Goal: Information Seeking & Learning: Learn about a topic

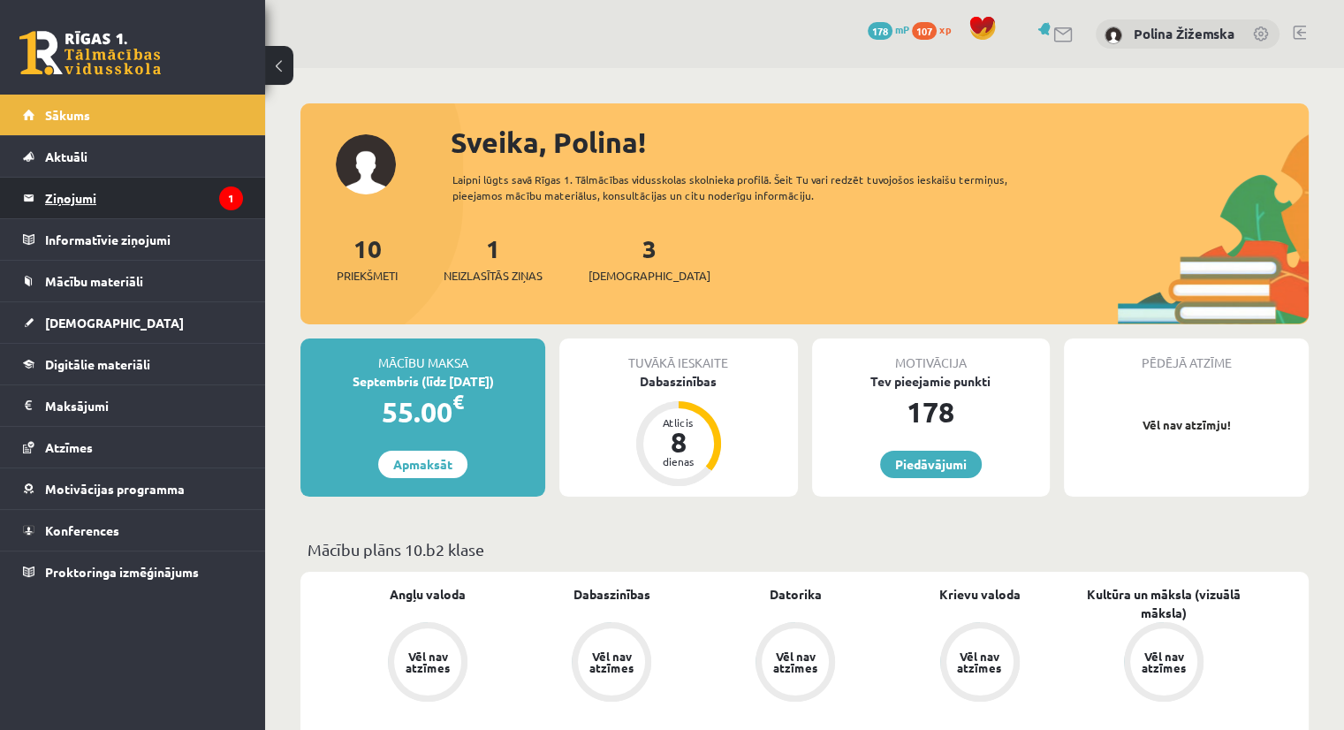
click at [68, 189] on legend "Ziņojumi 1" at bounding box center [144, 198] width 198 height 41
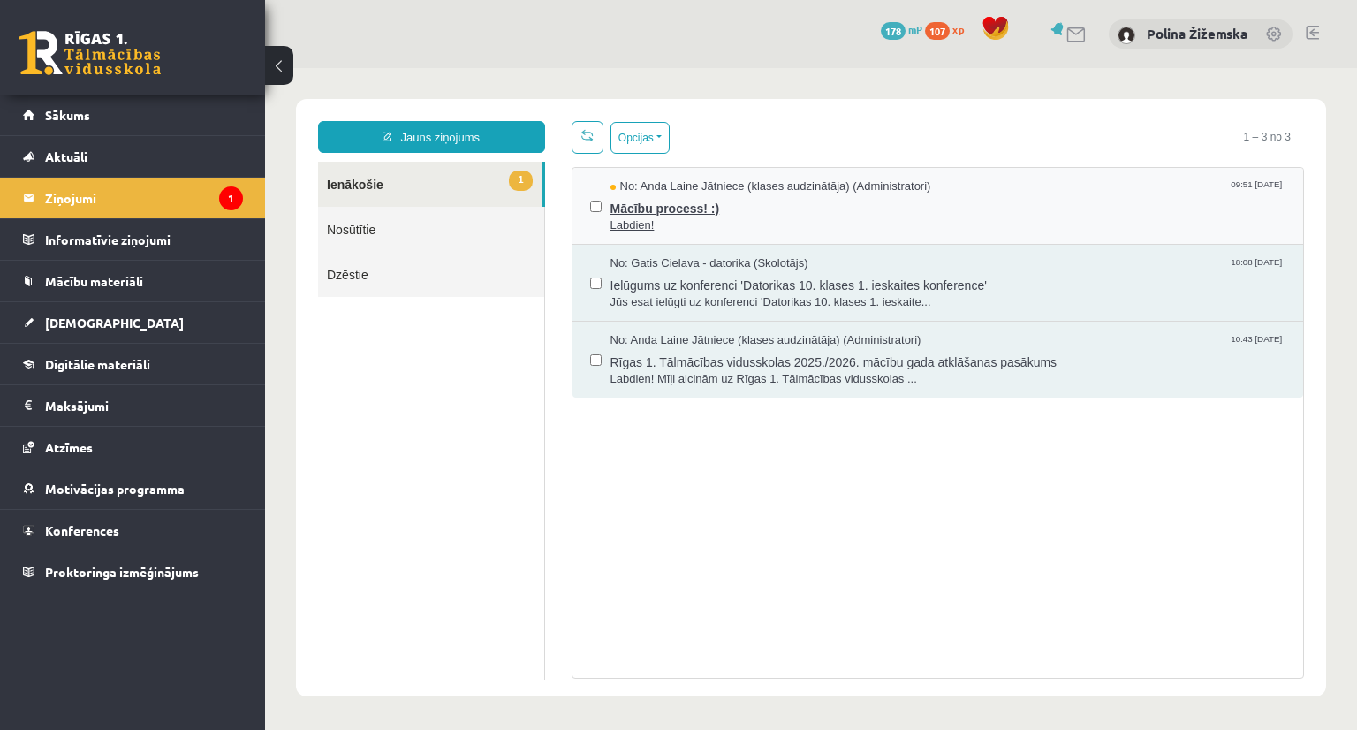
click at [671, 207] on span "Mācību process! :)" at bounding box center [949, 206] width 676 height 22
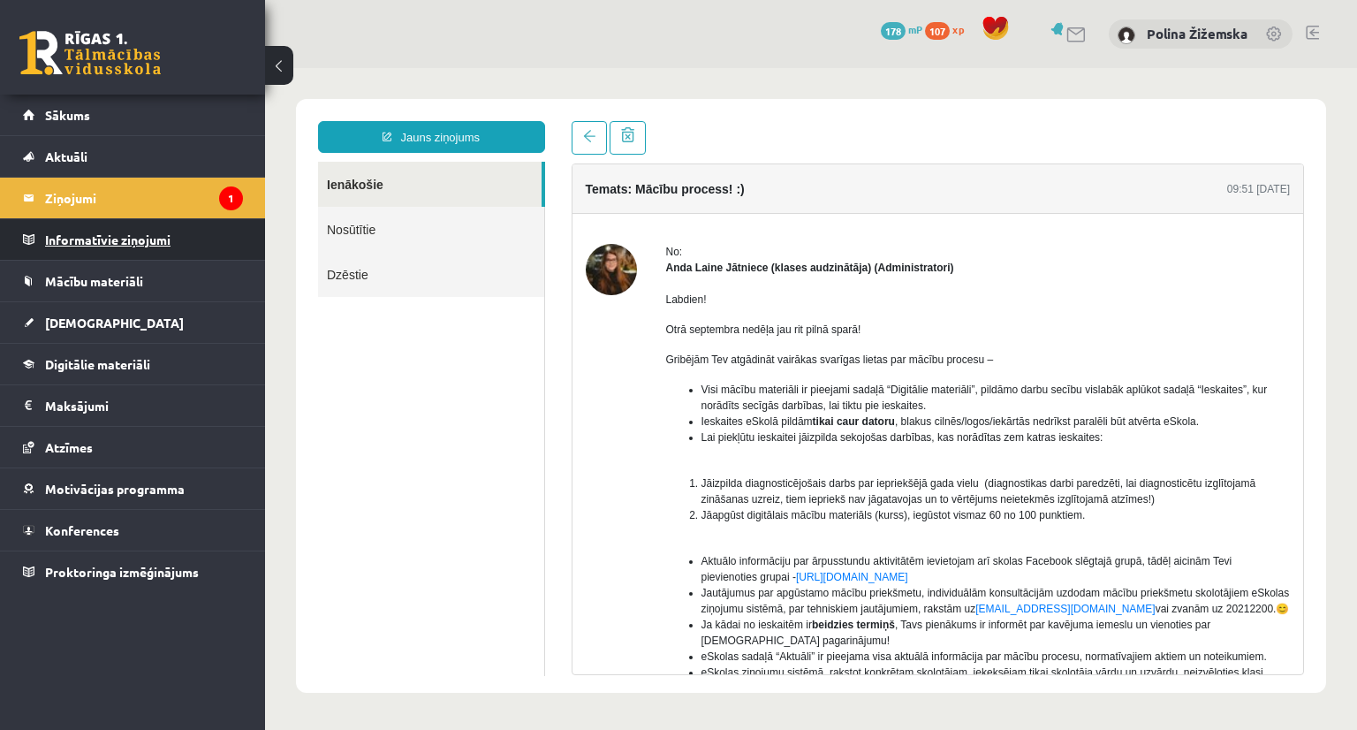
click at [152, 228] on legend "Informatīvie ziņojumi 0" at bounding box center [144, 239] width 198 height 41
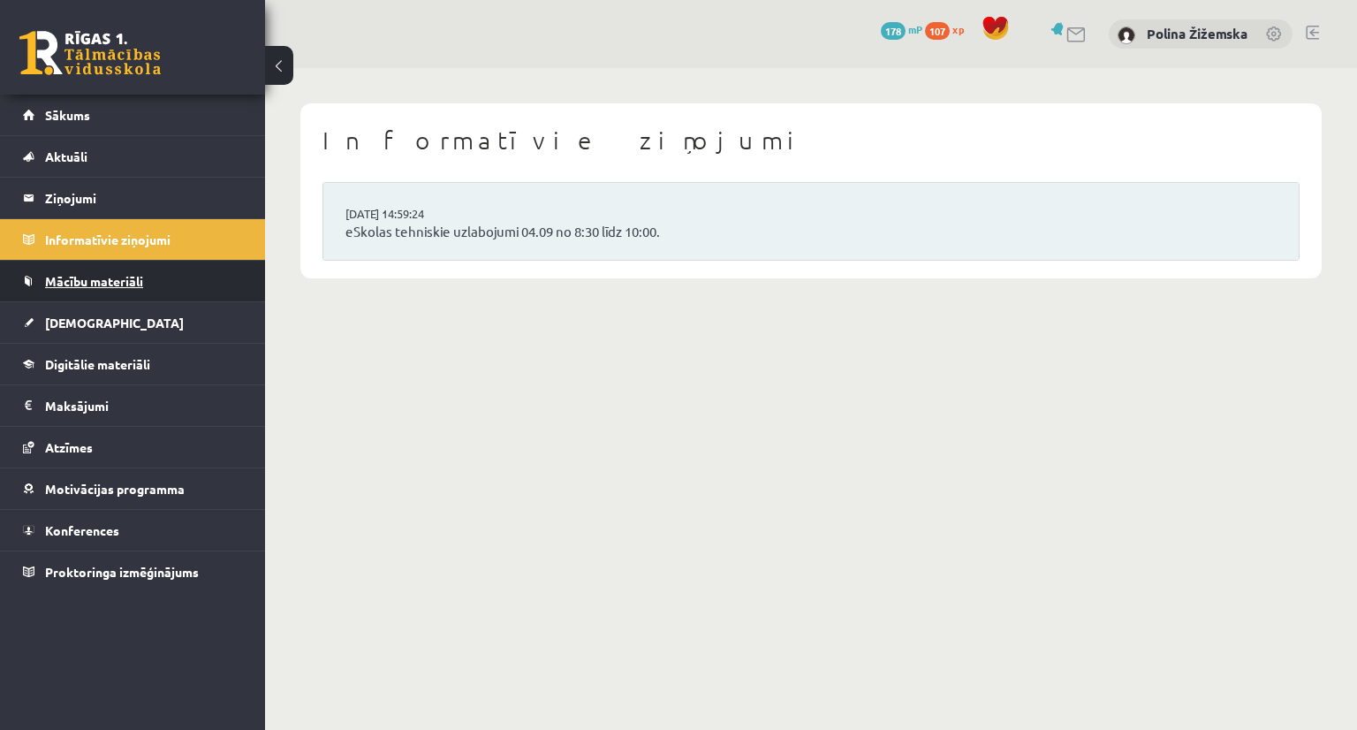
click at [152, 285] on link "Mācību materiāli" at bounding box center [133, 281] width 220 height 41
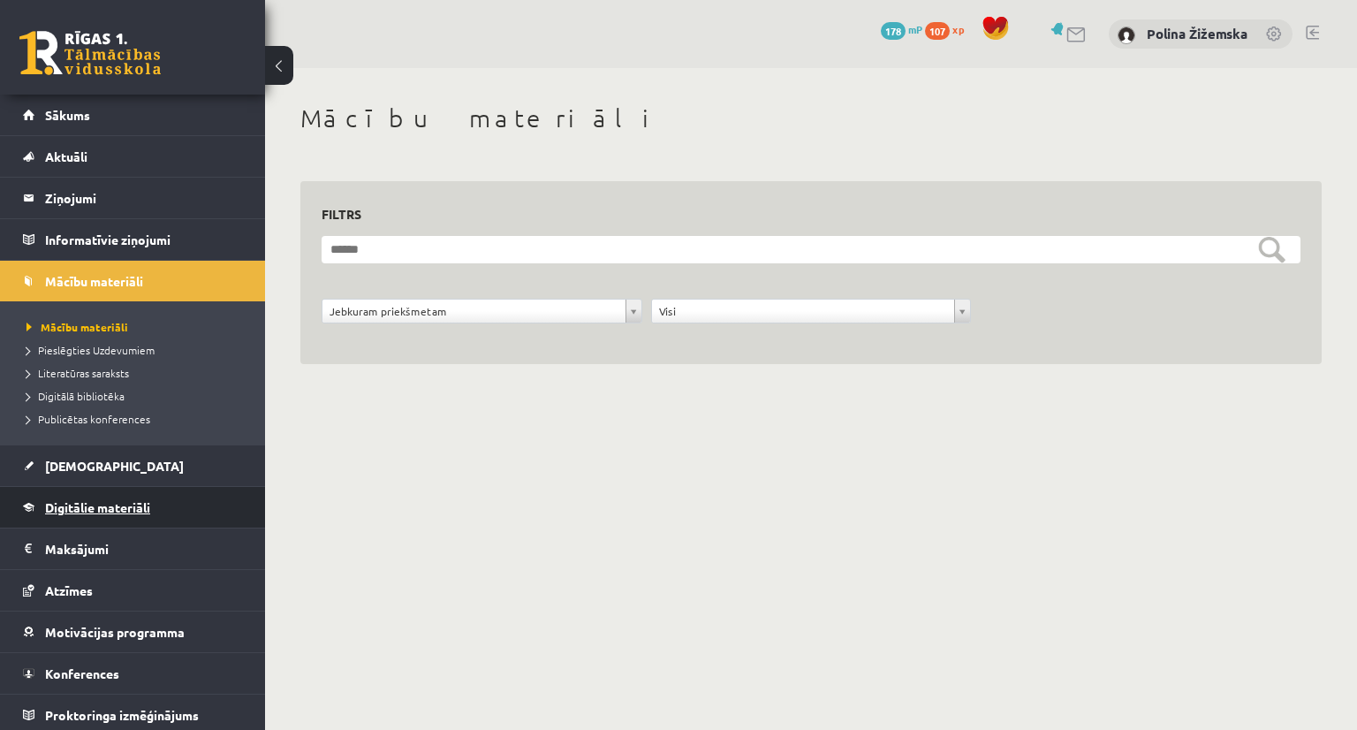
click at [100, 511] on span "Digitālie materiāli" at bounding box center [97, 507] width 105 height 16
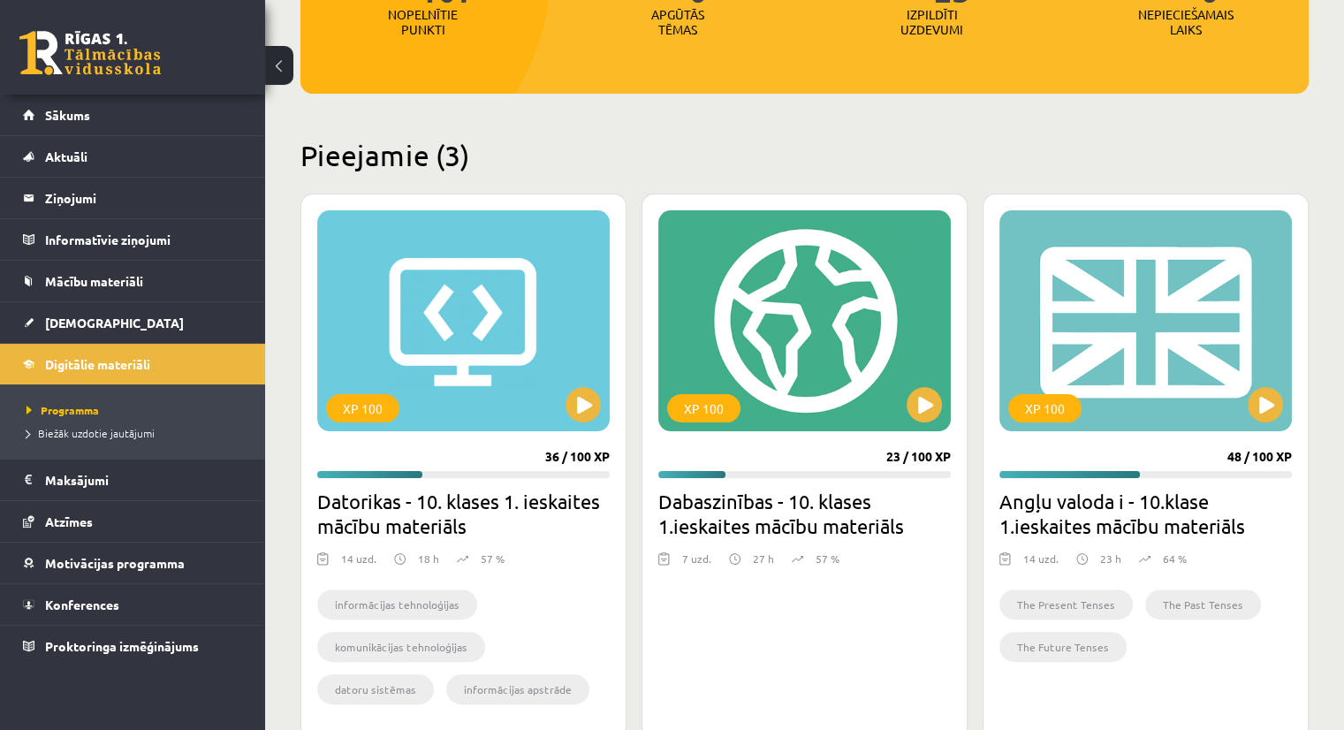
scroll to position [311, 0]
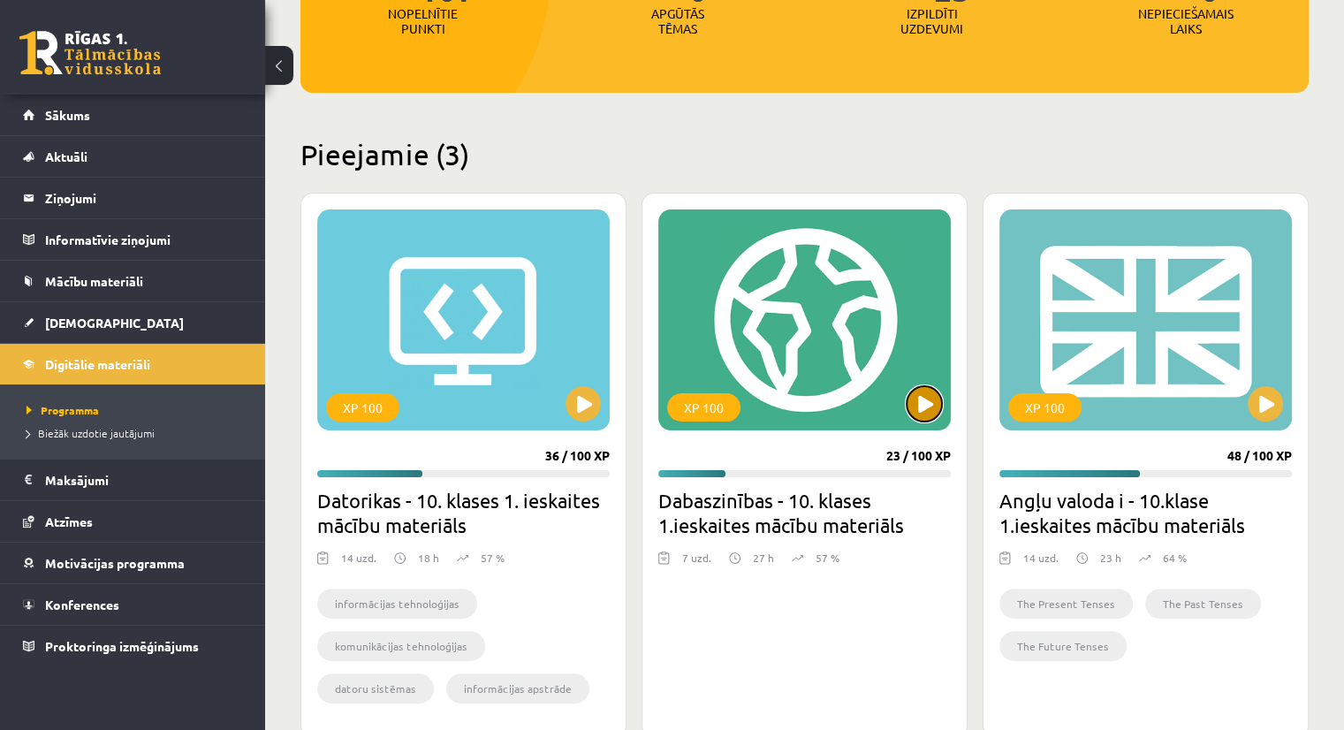
click at [921, 391] on button at bounding box center [924, 403] width 35 height 35
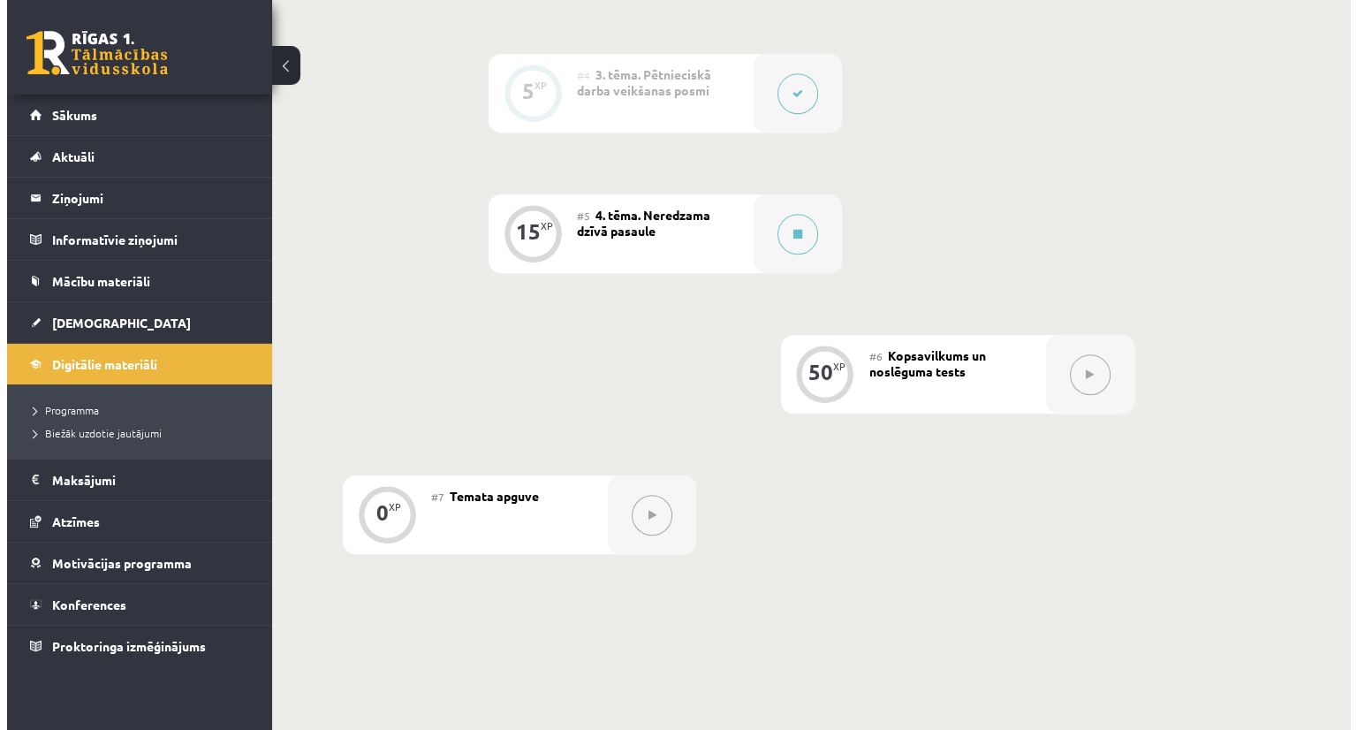
scroll to position [852, 0]
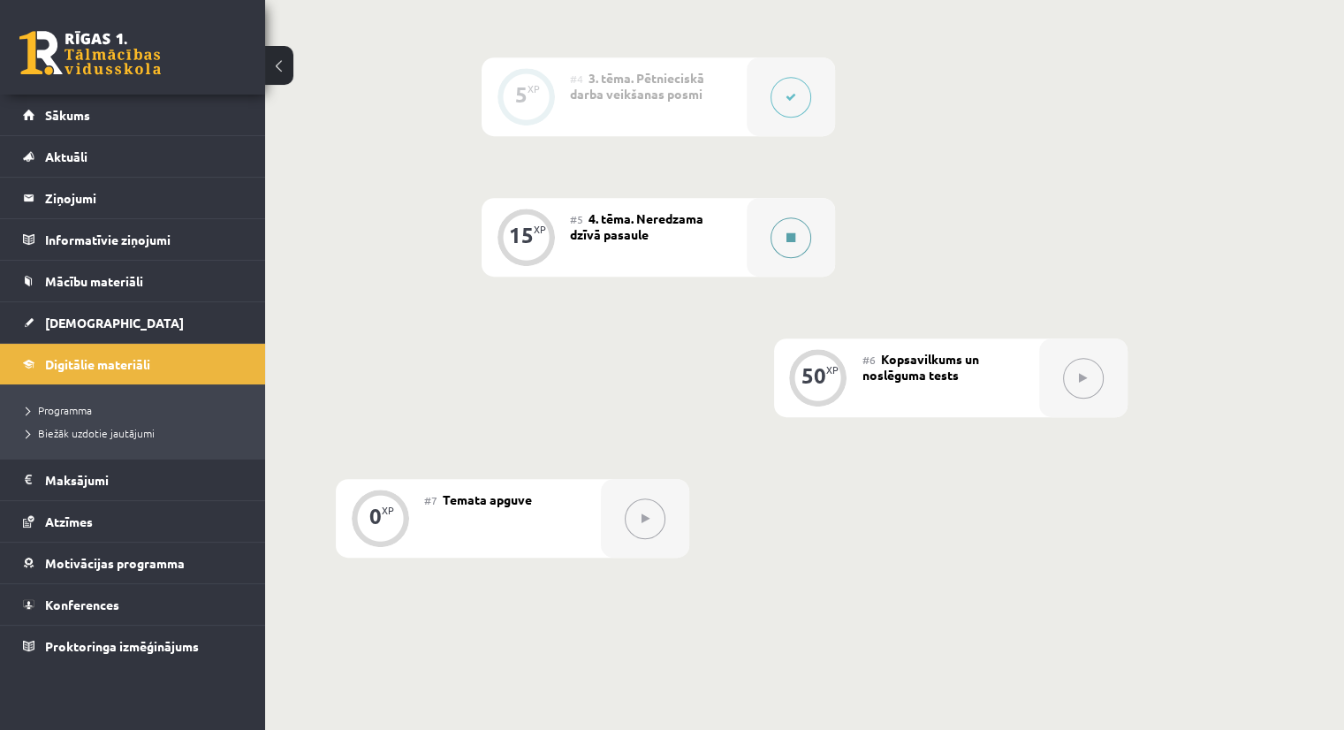
click at [803, 232] on button at bounding box center [790, 237] width 41 height 41
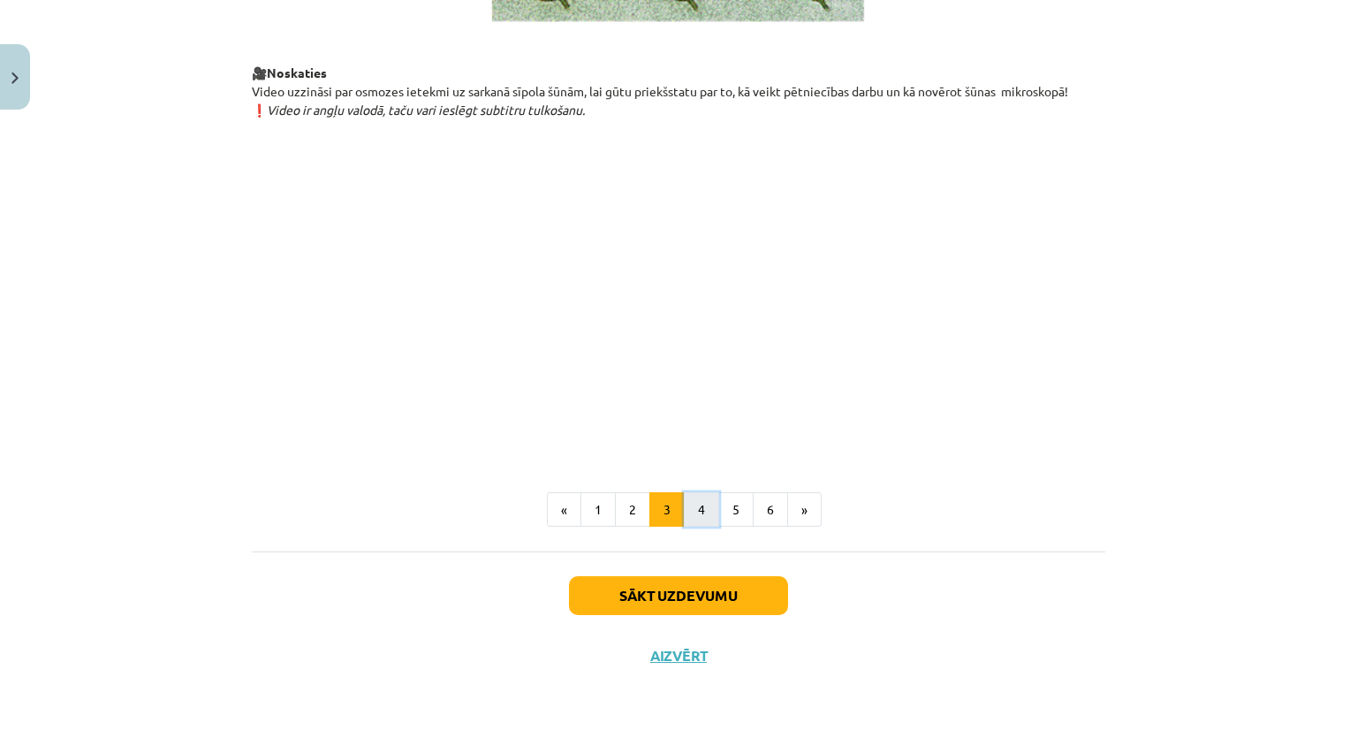
click at [684, 502] on button "4" at bounding box center [701, 509] width 35 height 35
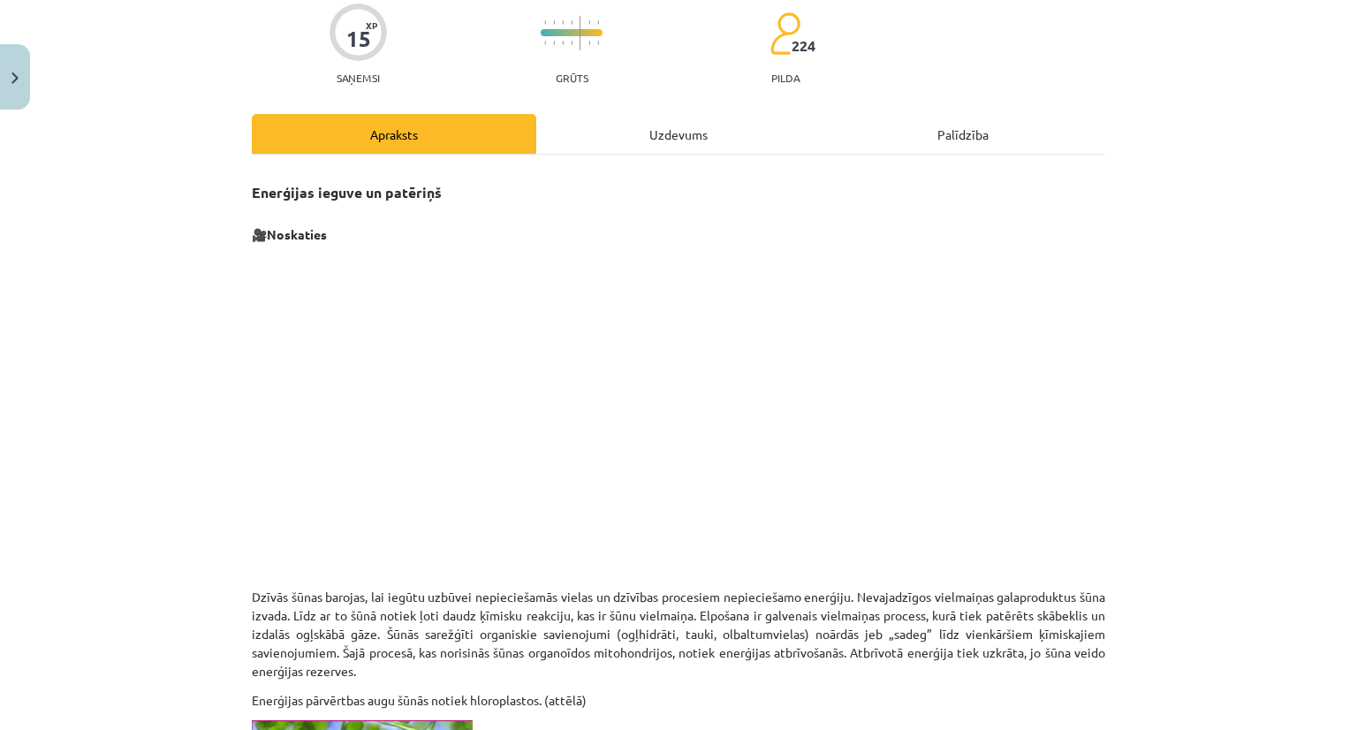
scroll to position [0, 0]
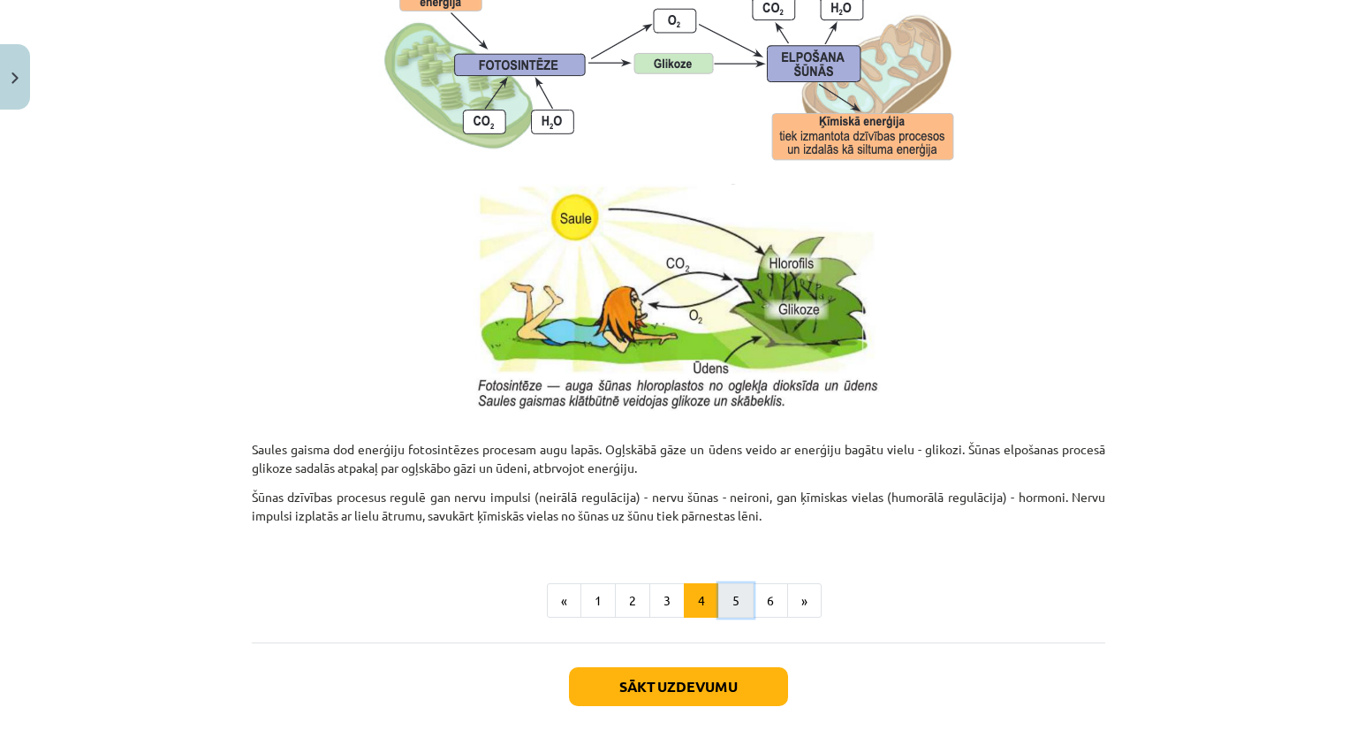
click at [721, 588] on button "5" at bounding box center [735, 600] width 35 height 35
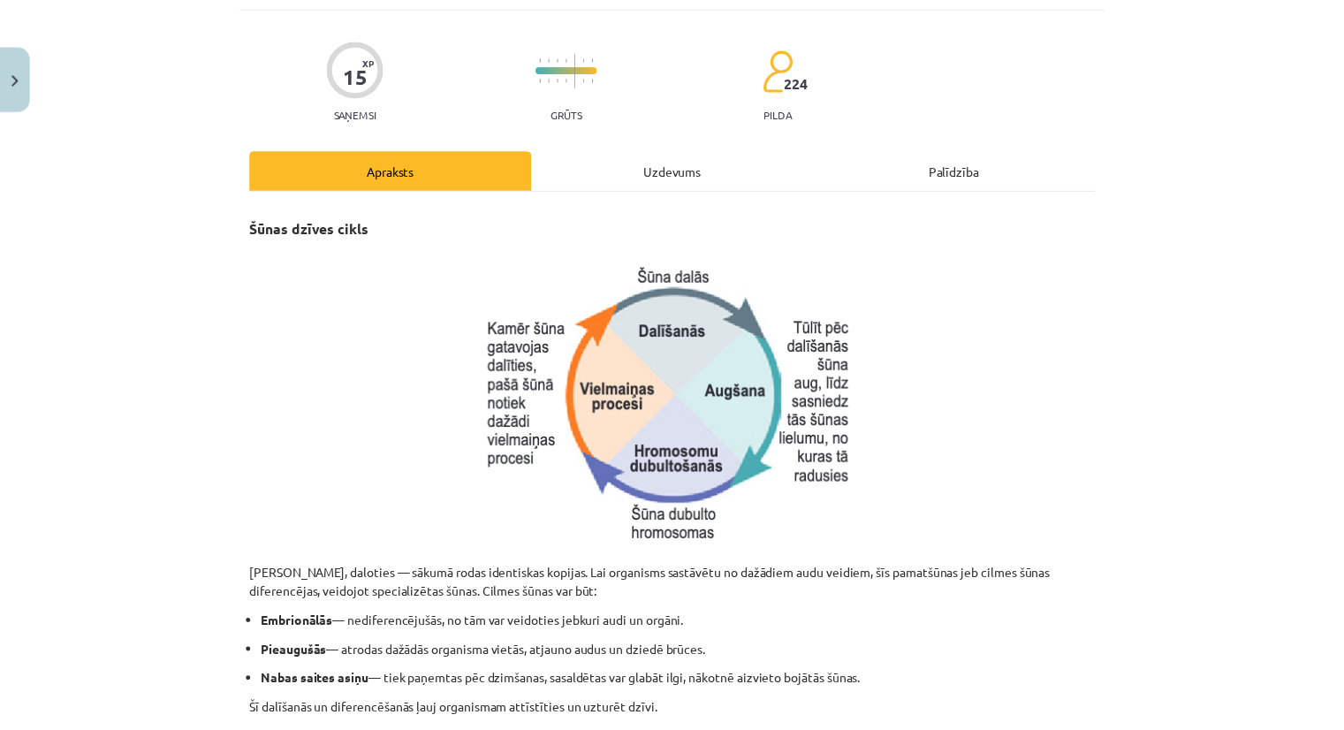
scroll to position [6, 0]
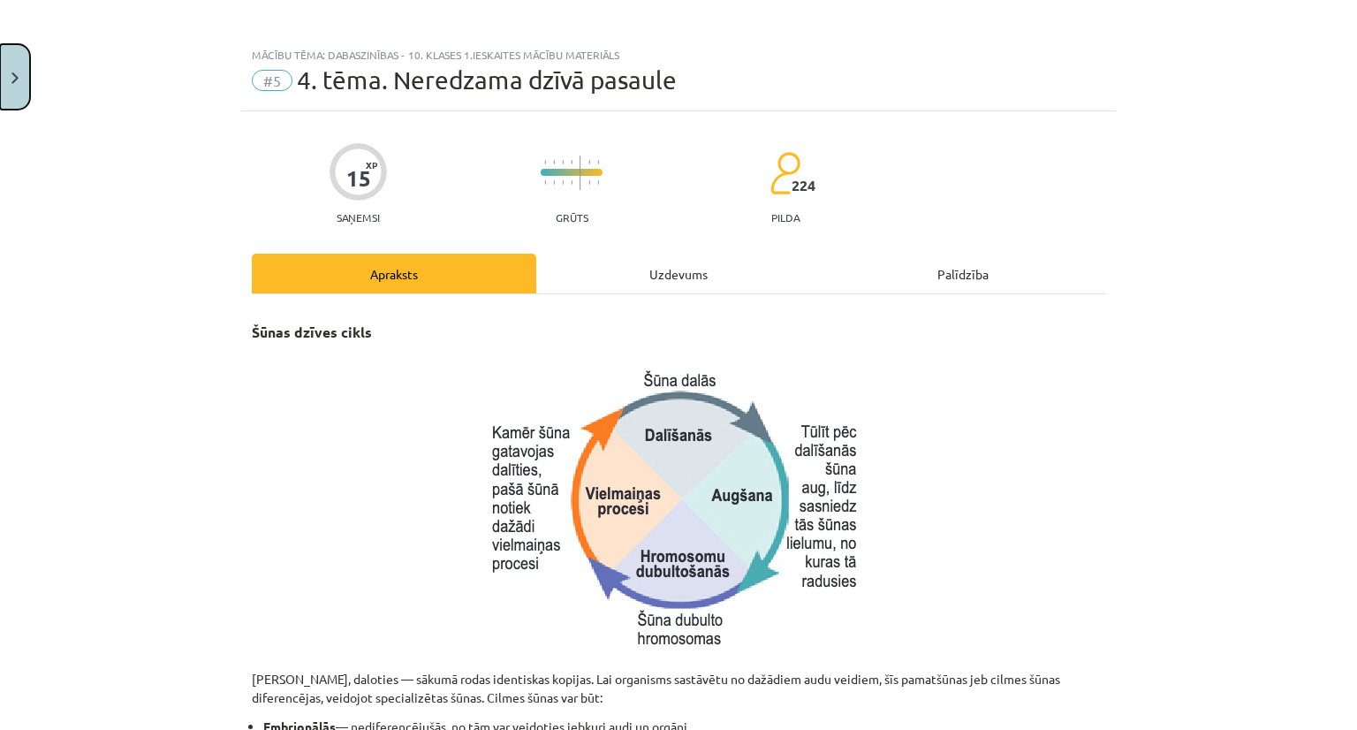
click at [5, 72] on button "Close" at bounding box center [15, 76] width 30 height 65
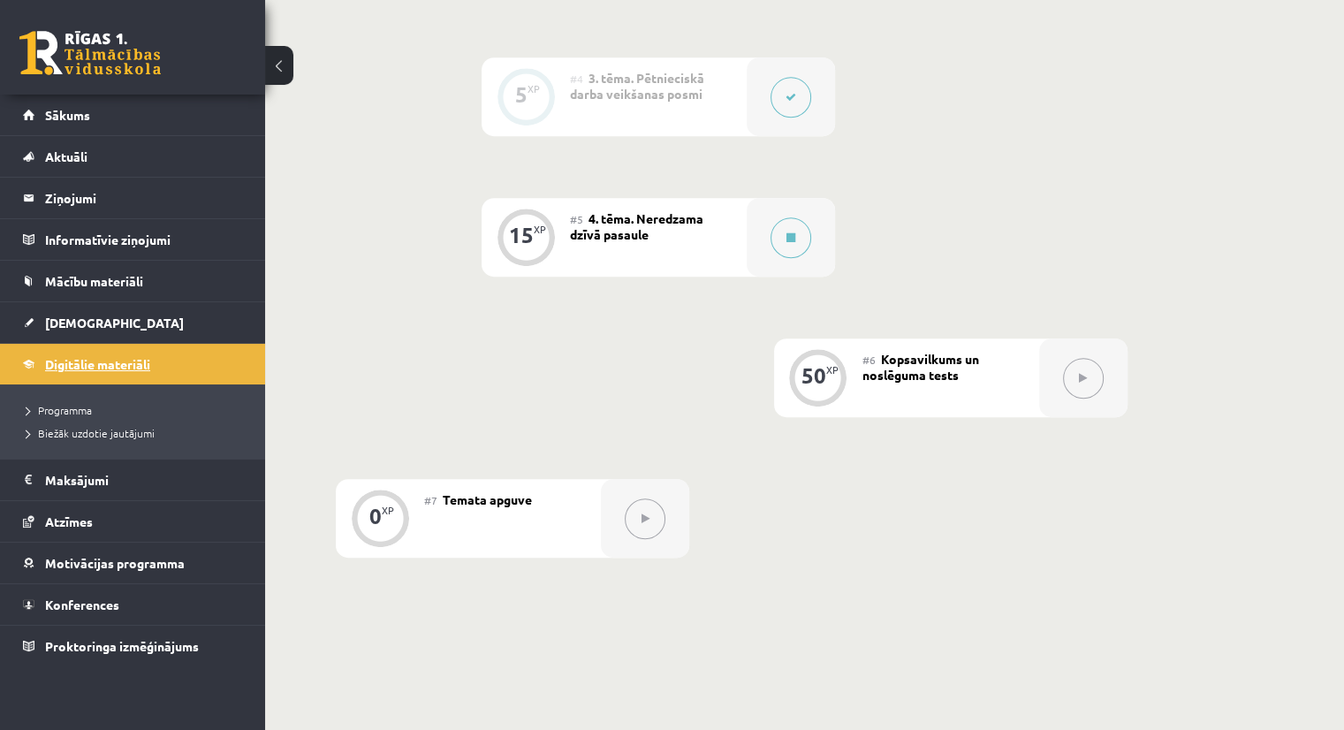
click at [95, 361] on span "Digitālie materiāli" at bounding box center [97, 364] width 105 height 16
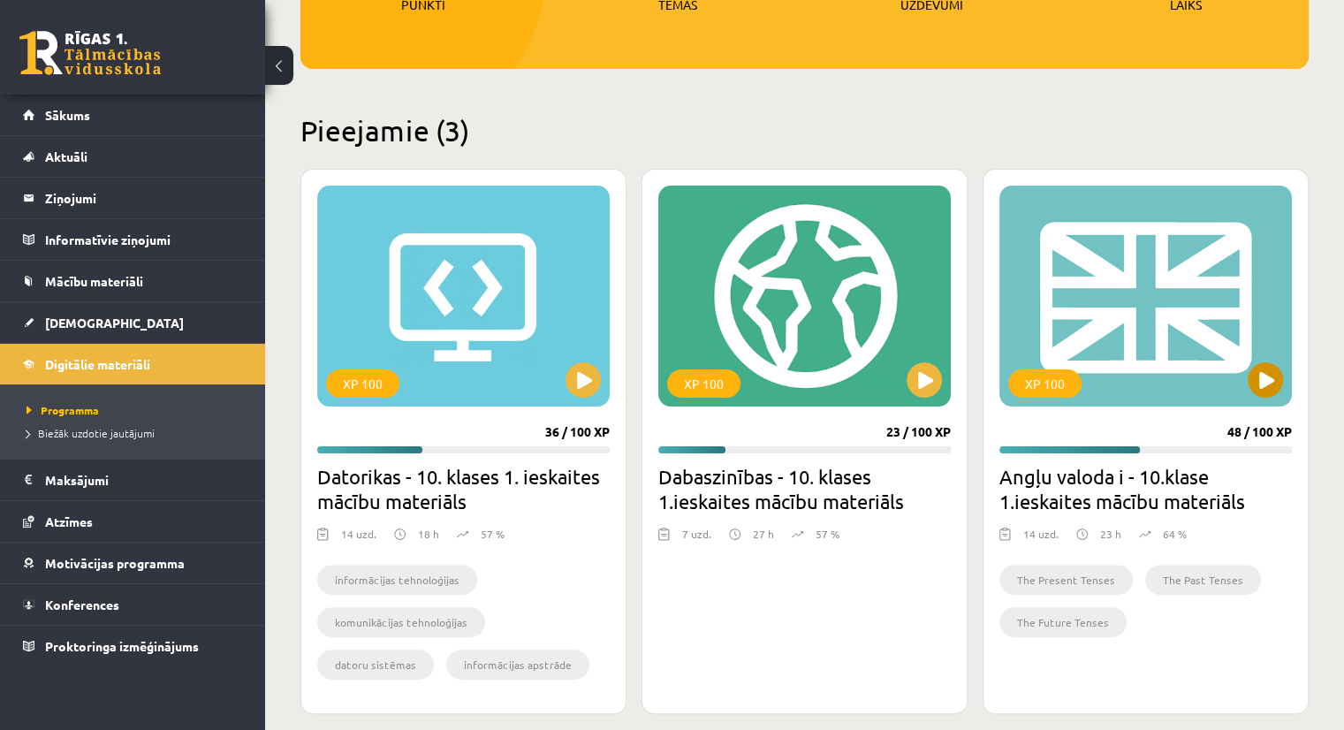
scroll to position [336, 0]
click at [1279, 374] on button at bounding box center [1265, 378] width 35 height 35
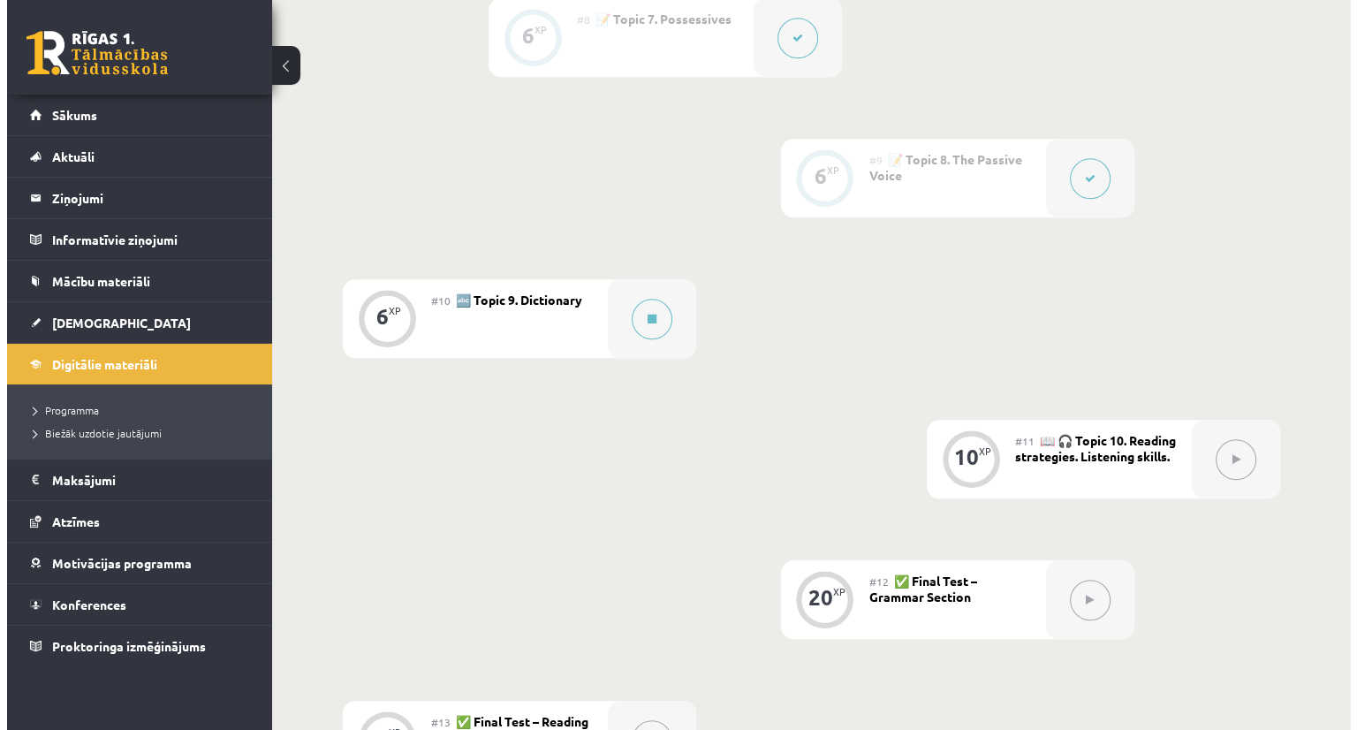
scroll to position [1590, 0]
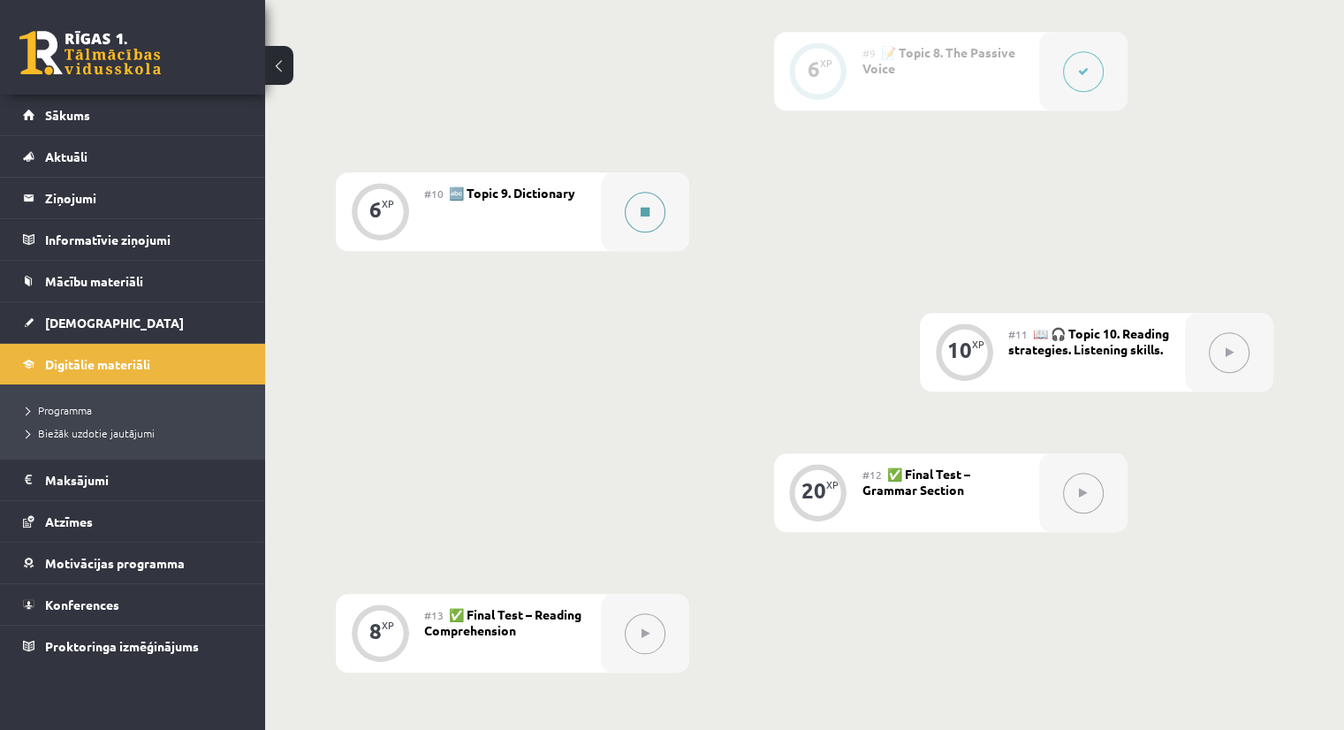
click at [630, 222] on button at bounding box center [645, 212] width 41 height 41
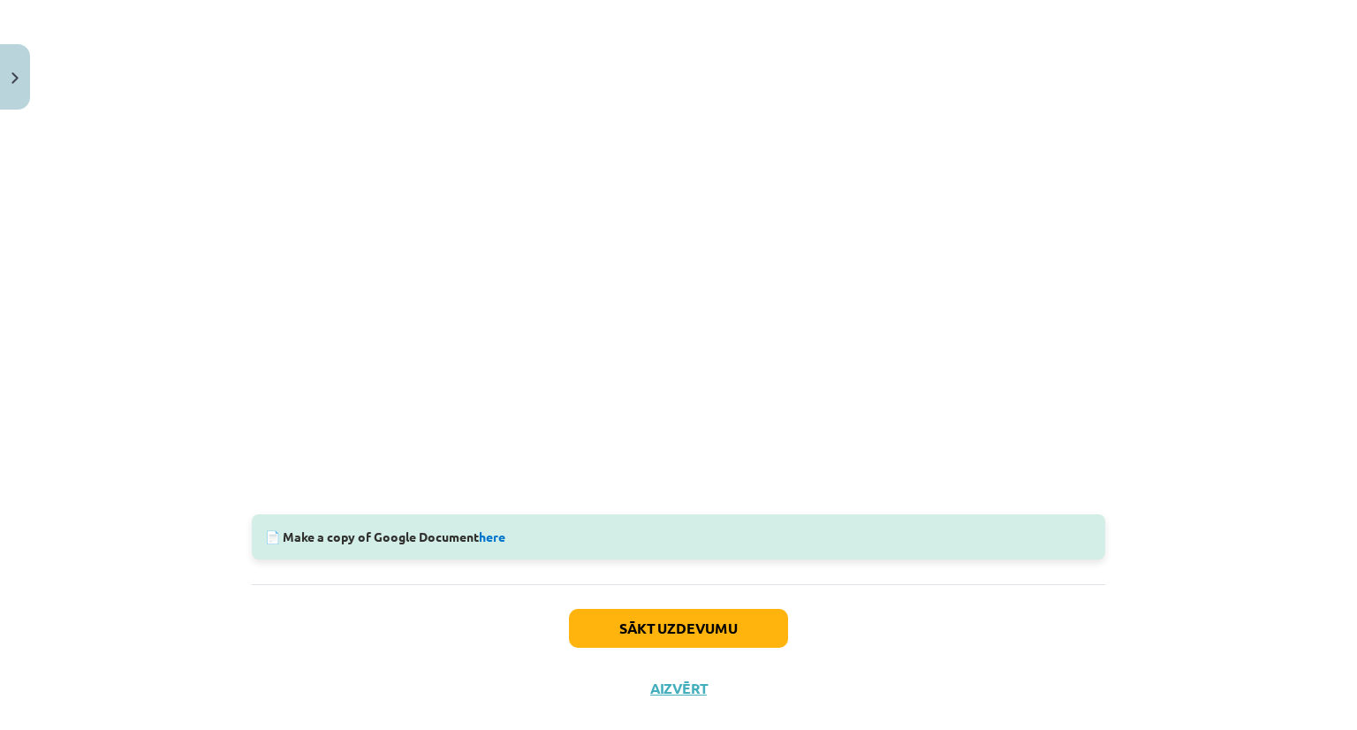
scroll to position [411, 0]
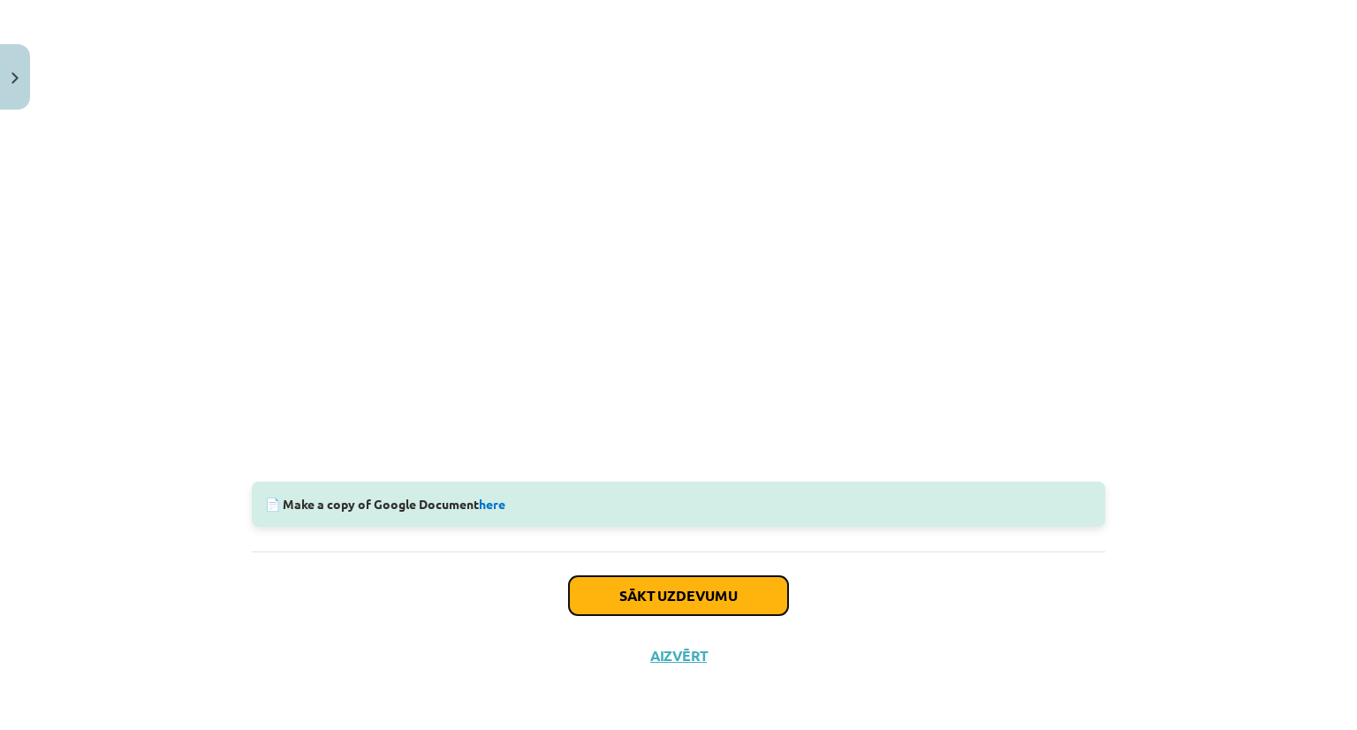
click at [664, 595] on button "Sākt uzdevumu" at bounding box center [678, 595] width 219 height 39
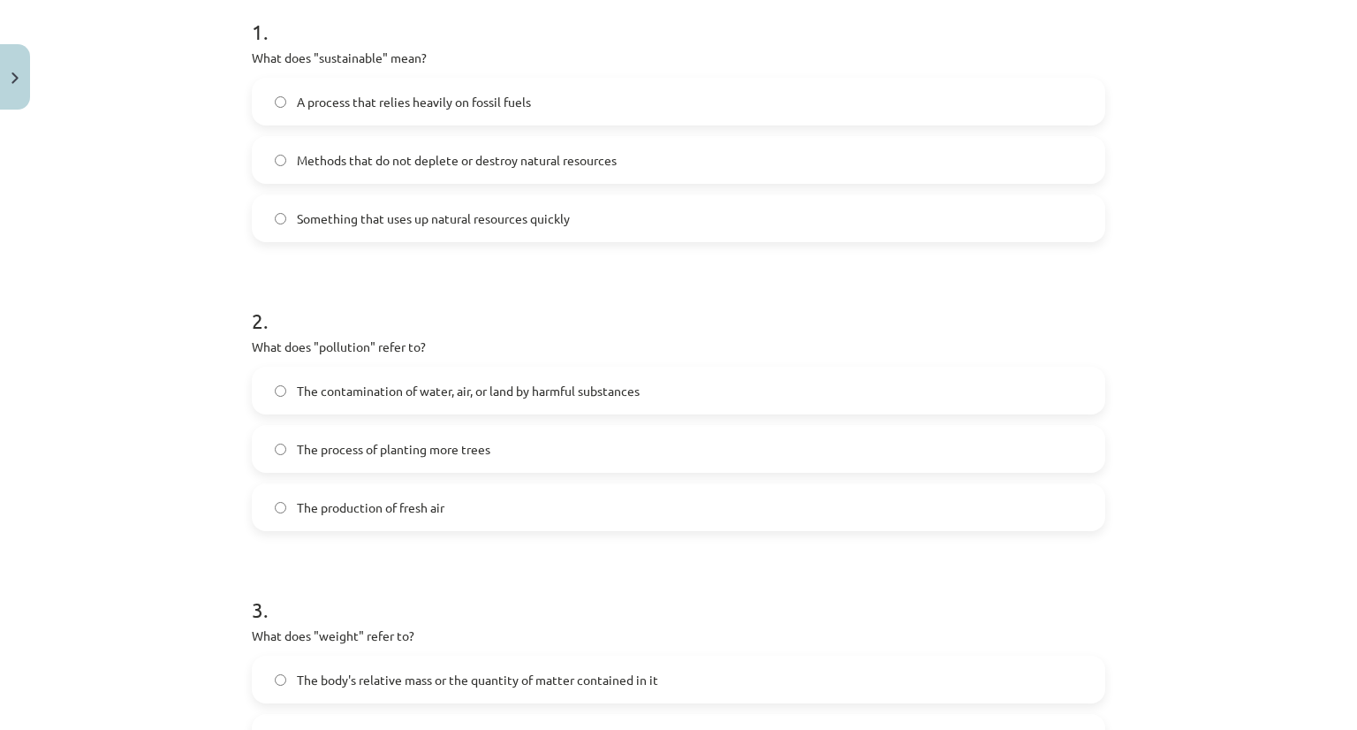
scroll to position [386, 0]
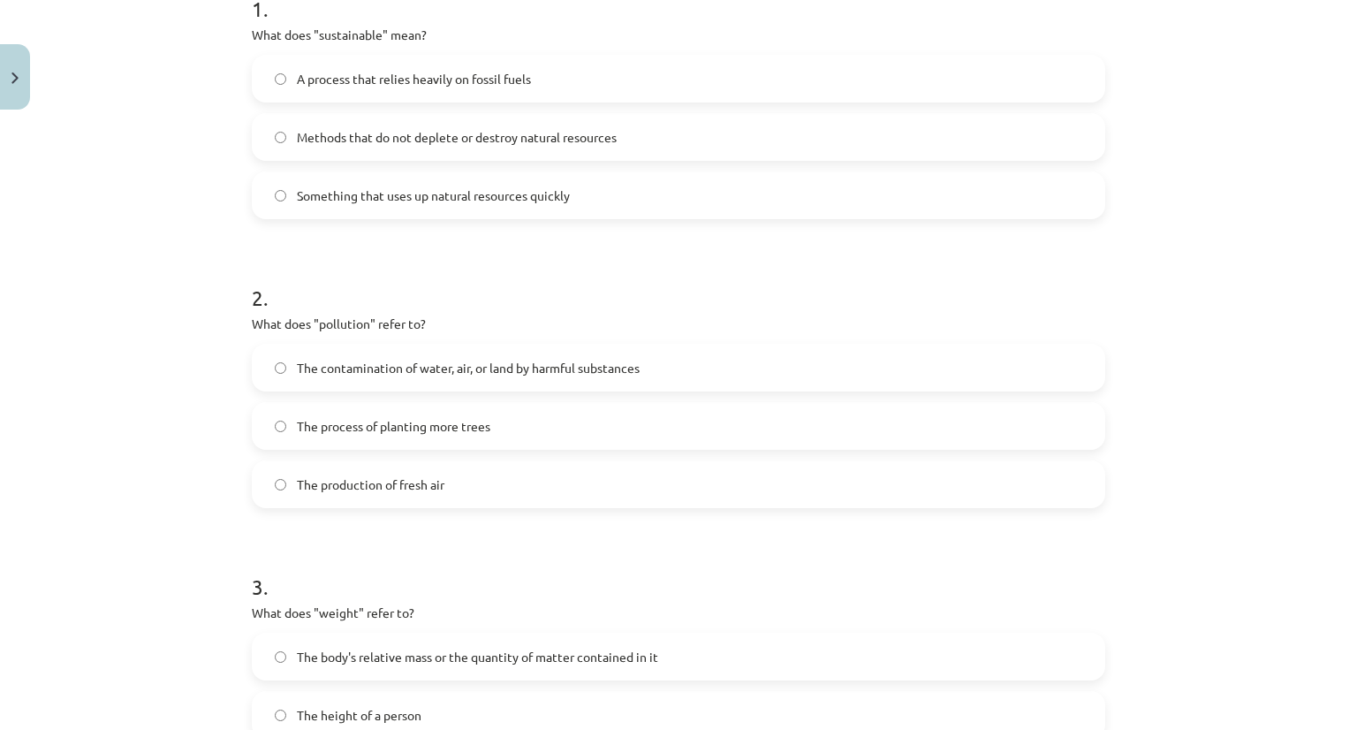
click at [321, 375] on span "The contamination of water, air, or land by harmful substances" at bounding box center [468, 368] width 343 height 19
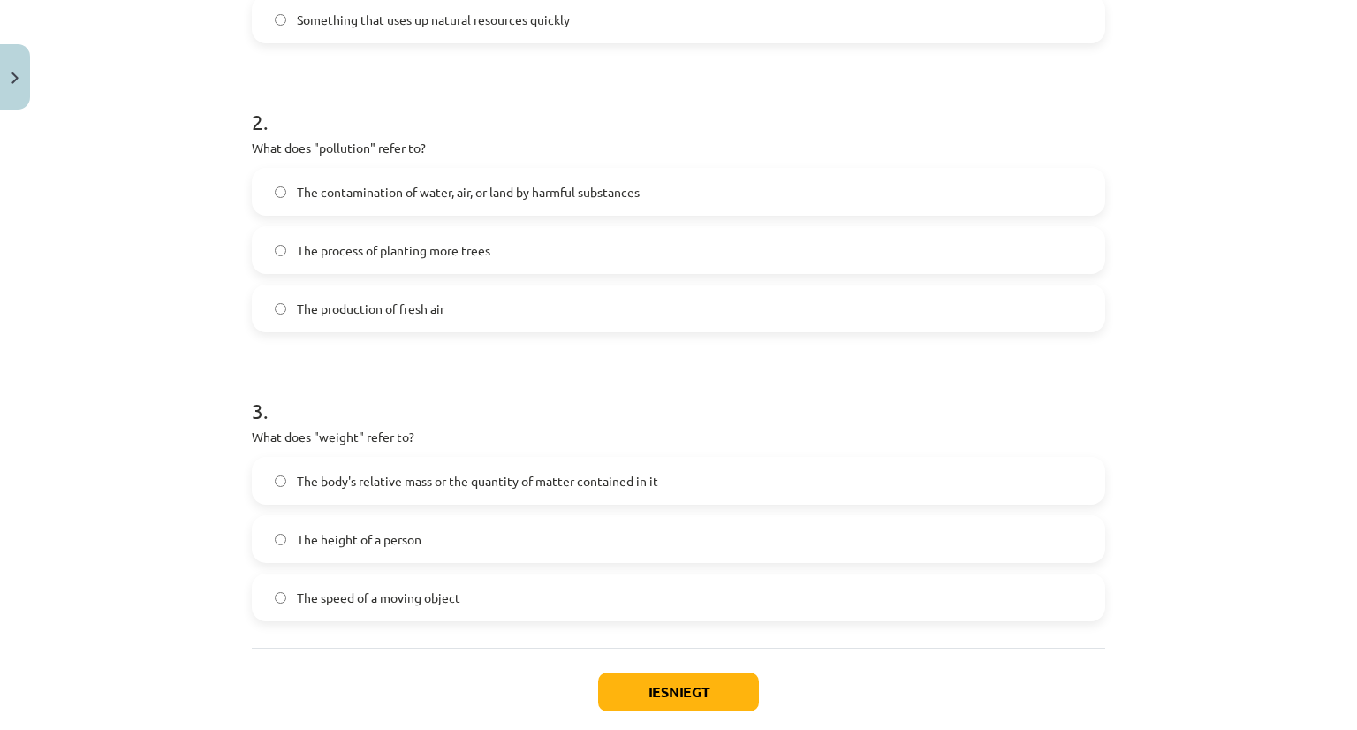
scroll to position [563, 0]
click at [297, 487] on span "The body's relative mass or the quantity of matter contained in it" at bounding box center [477, 480] width 361 height 19
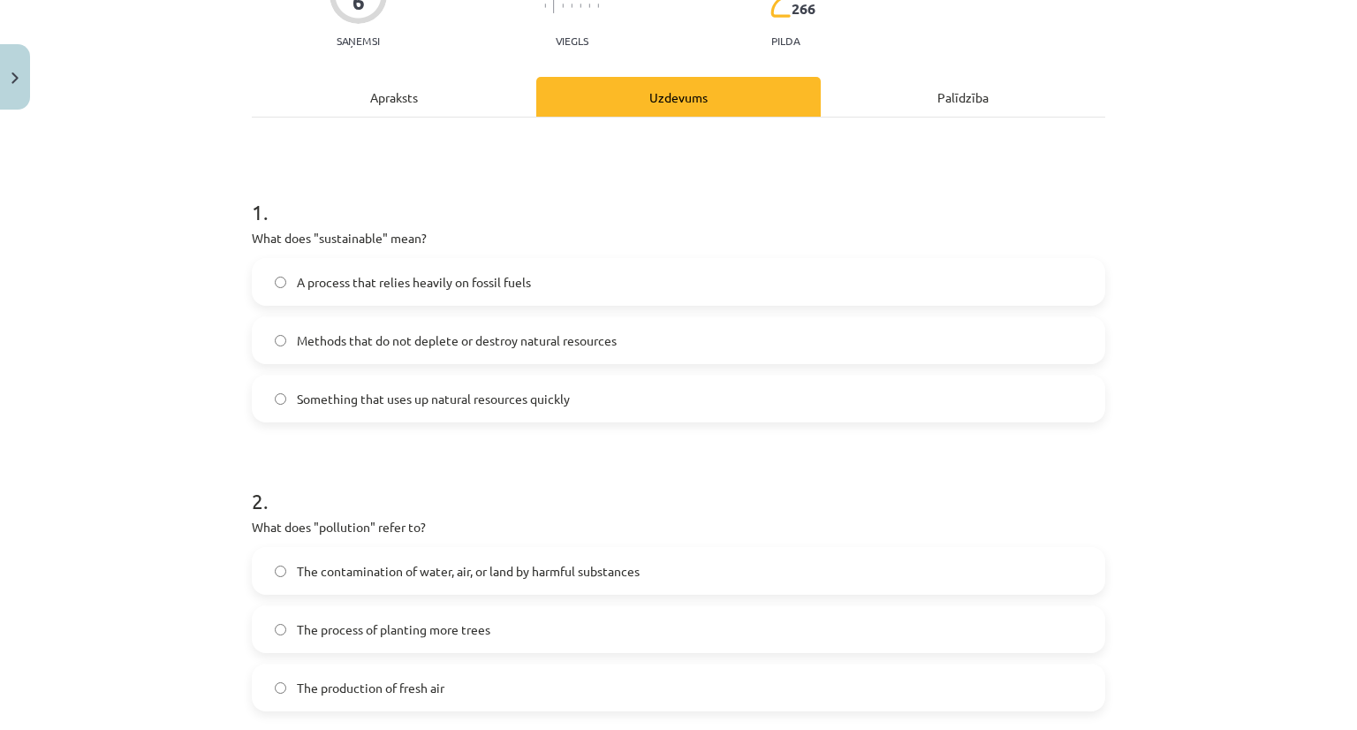
scroll to position [182, 0]
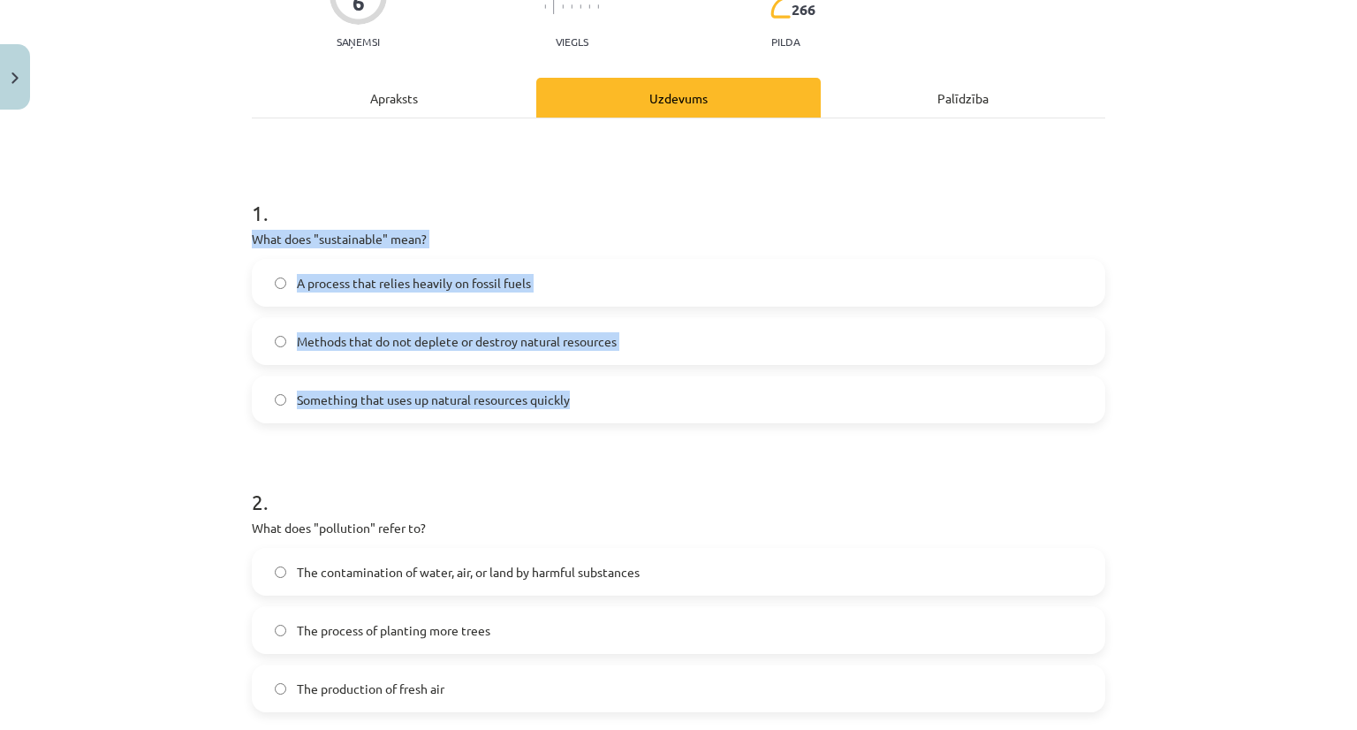
drag, startPoint x: 248, startPoint y: 238, endPoint x: 569, endPoint y: 410, distance: 364.1
click at [569, 410] on div "1 . What does "sustainable" mean? A process that relies heavily on fossil fuels…" at bounding box center [679, 297] width 854 height 254
copy div "What does "sustainable" mean? A process that relies heavily on fossil fuels Met…"
click at [742, 249] on div "1 . What does "sustainable" mean? A process that relies heavily on fossil fuels…" at bounding box center [679, 297] width 854 height 254
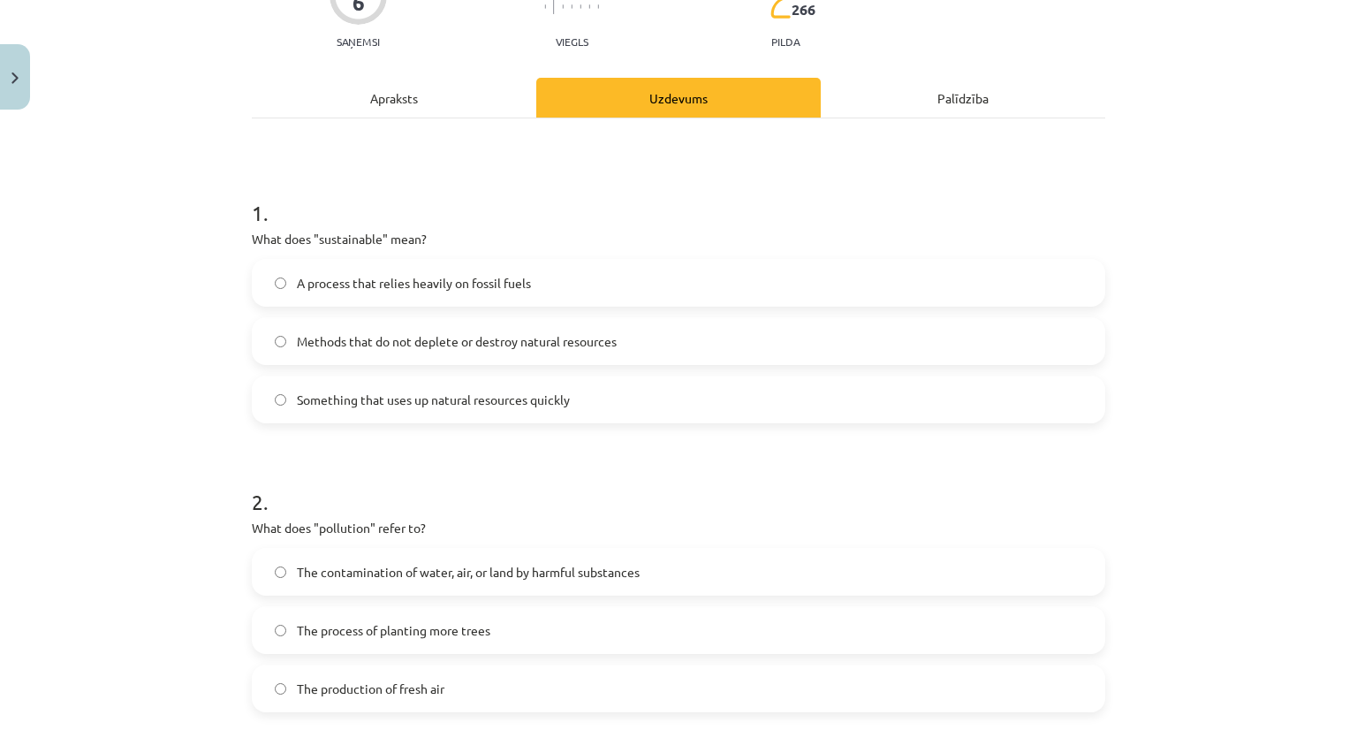
click at [502, 347] on span "Methods that do not deplete or destroy natural resources" at bounding box center [457, 341] width 320 height 19
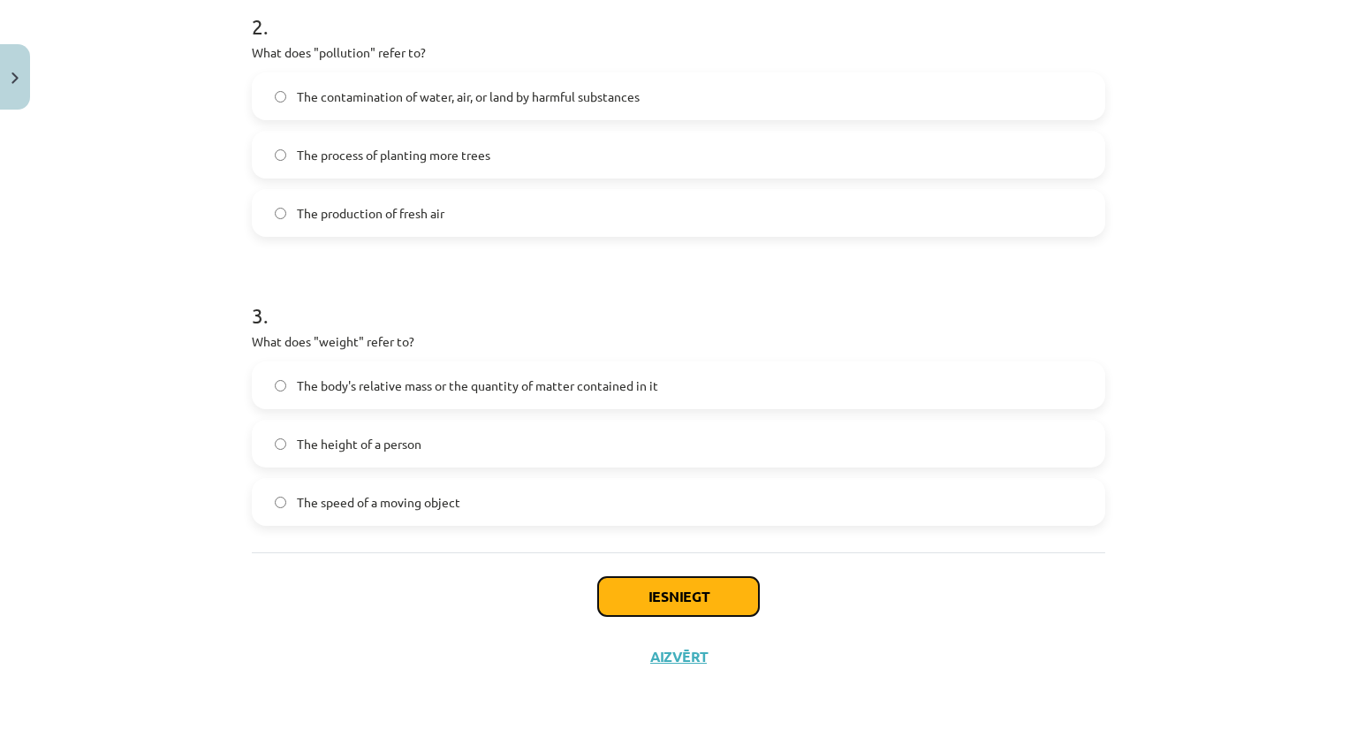
click at [664, 588] on button "Iesniegt" at bounding box center [678, 596] width 161 height 39
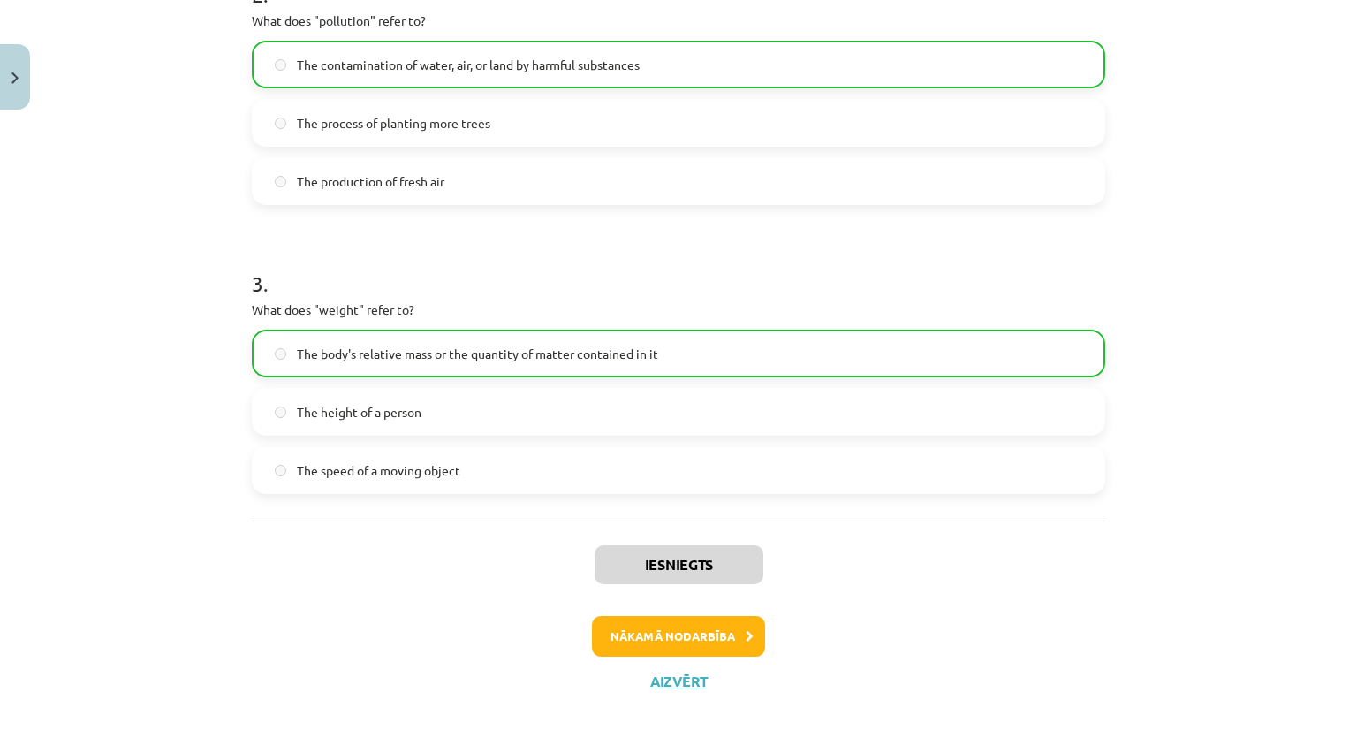
scroll to position [714, 0]
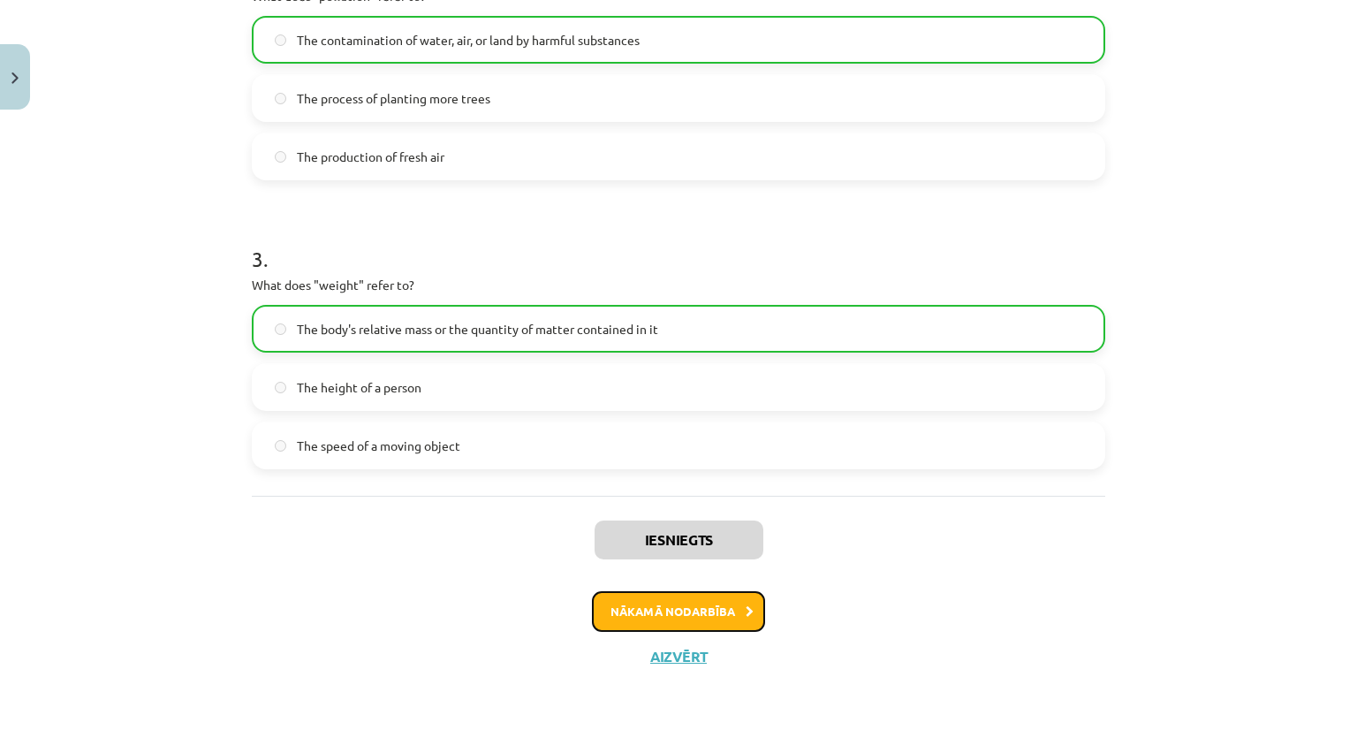
click at [670, 602] on button "Nākamā nodarbība" at bounding box center [678, 611] width 173 height 41
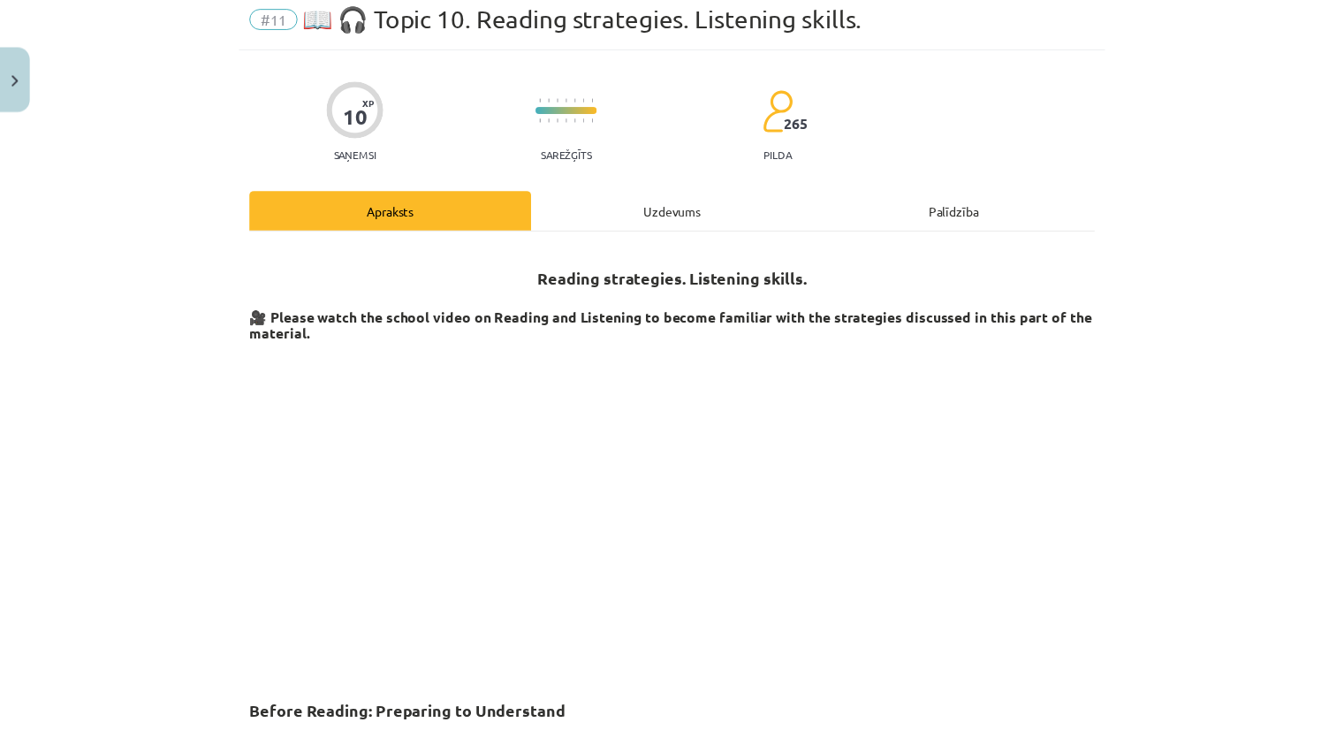
scroll to position [0, 0]
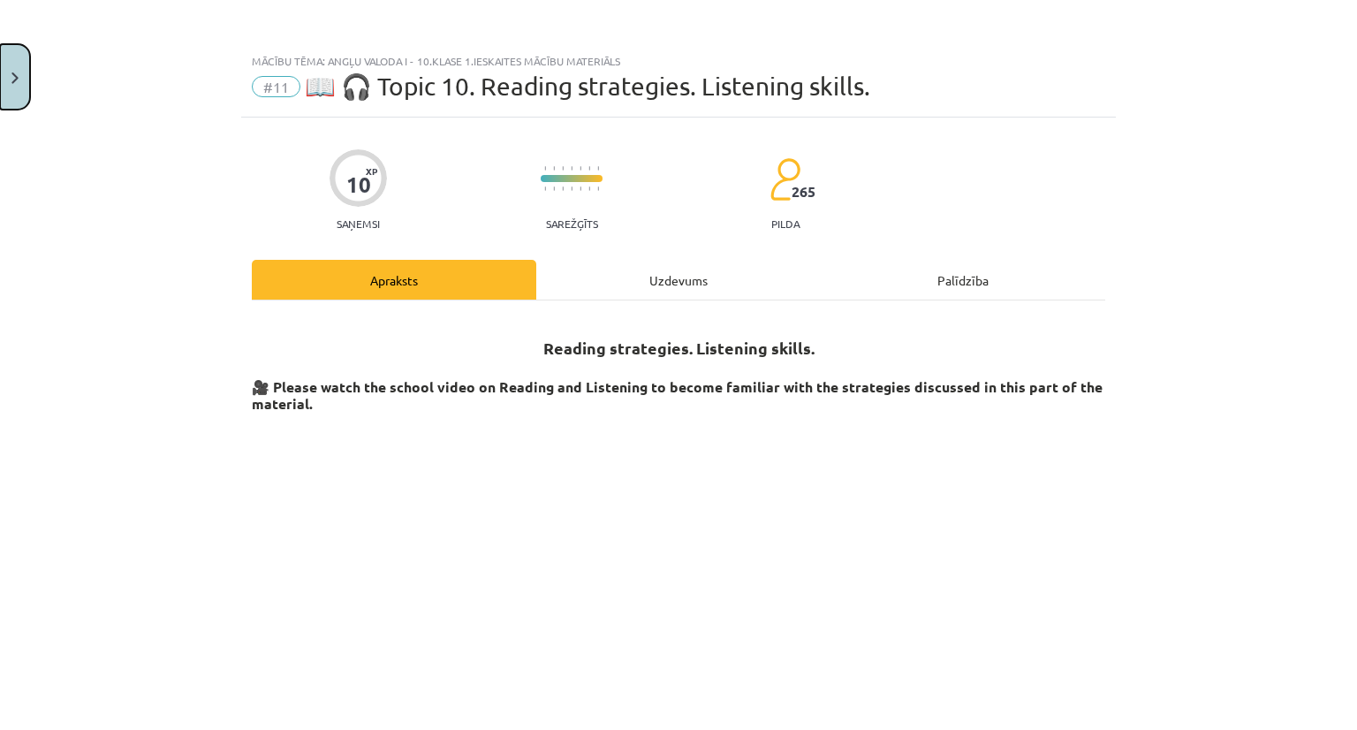
click at [4, 78] on button "Close" at bounding box center [15, 76] width 30 height 65
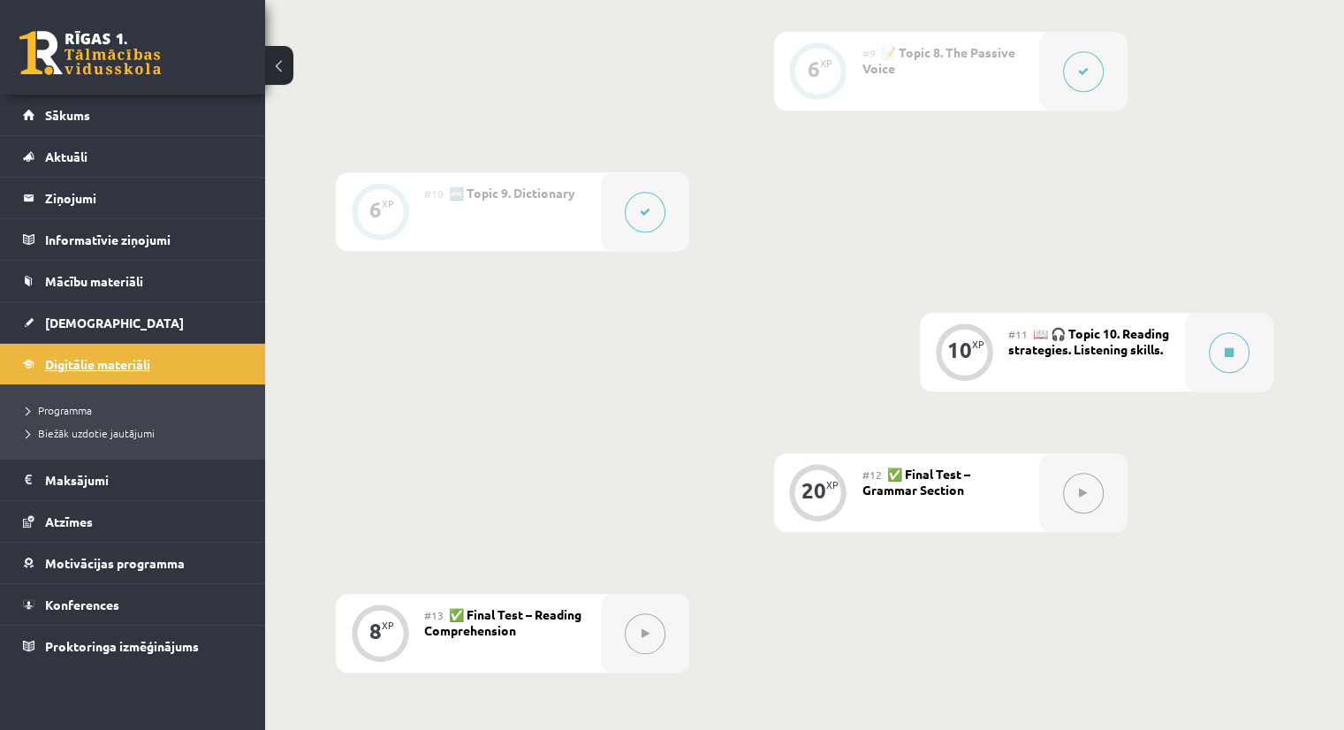
click at [128, 363] on span "Digitālie materiāli" at bounding box center [97, 364] width 105 height 16
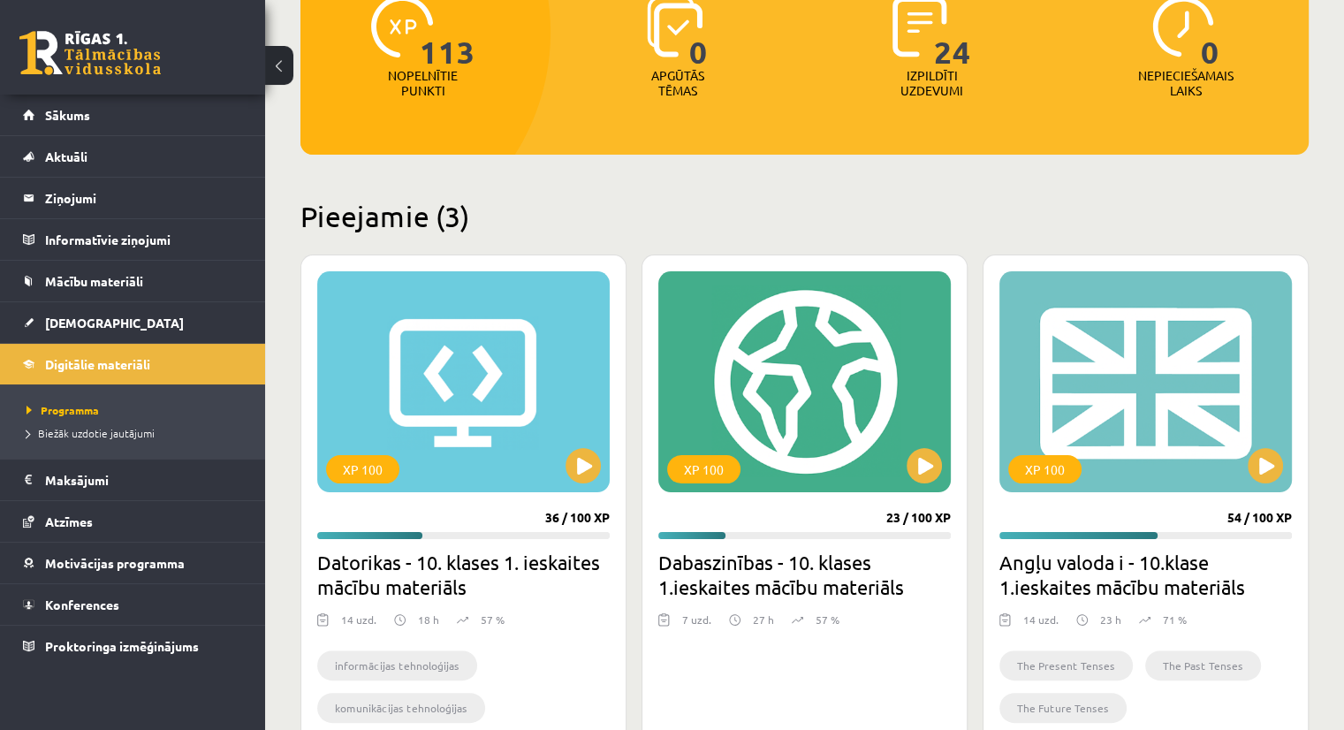
scroll to position [250, 0]
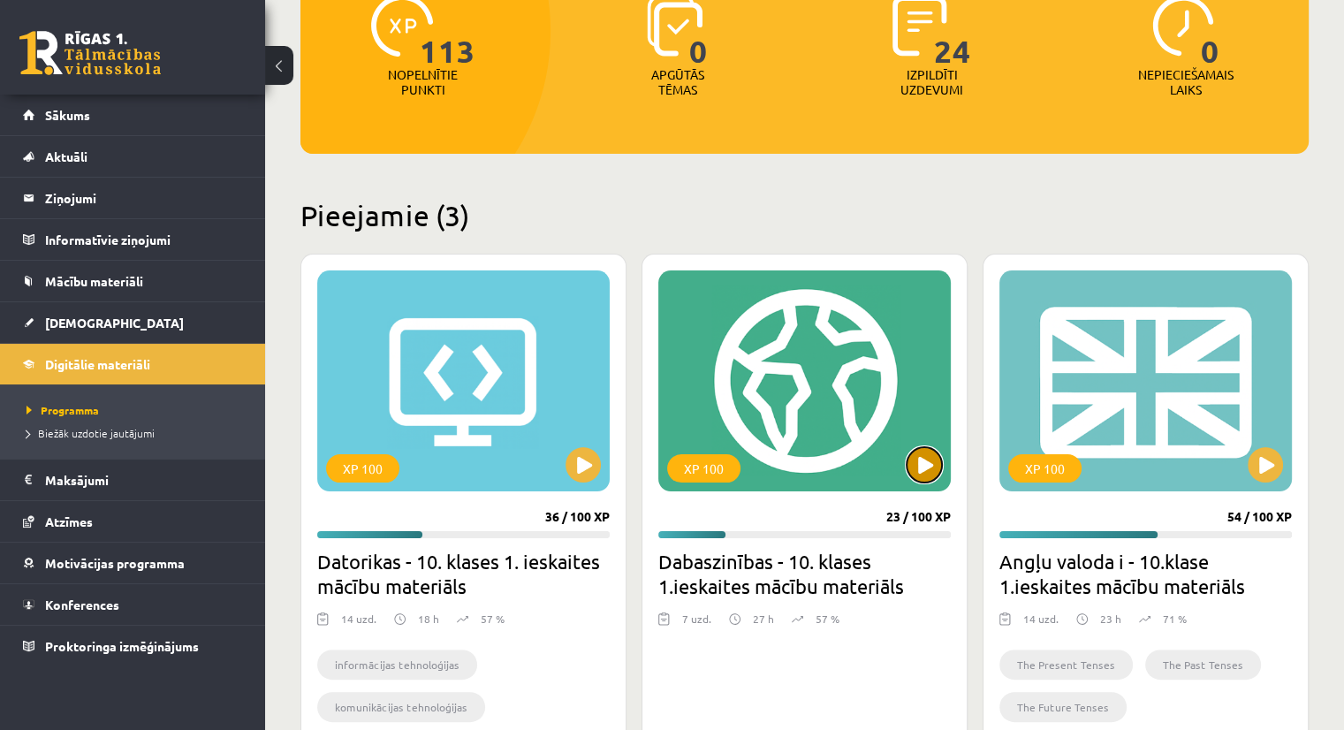
click at [939, 460] on button at bounding box center [924, 464] width 35 height 35
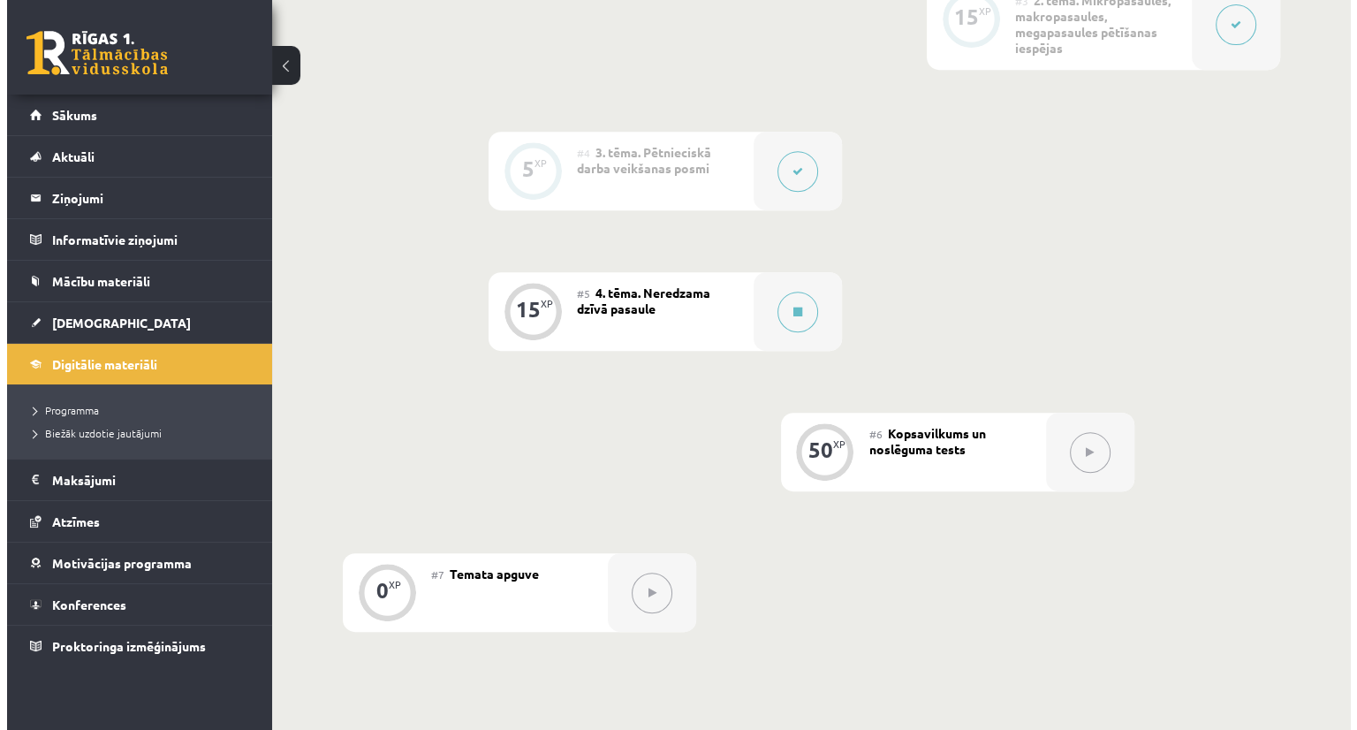
scroll to position [787, 0]
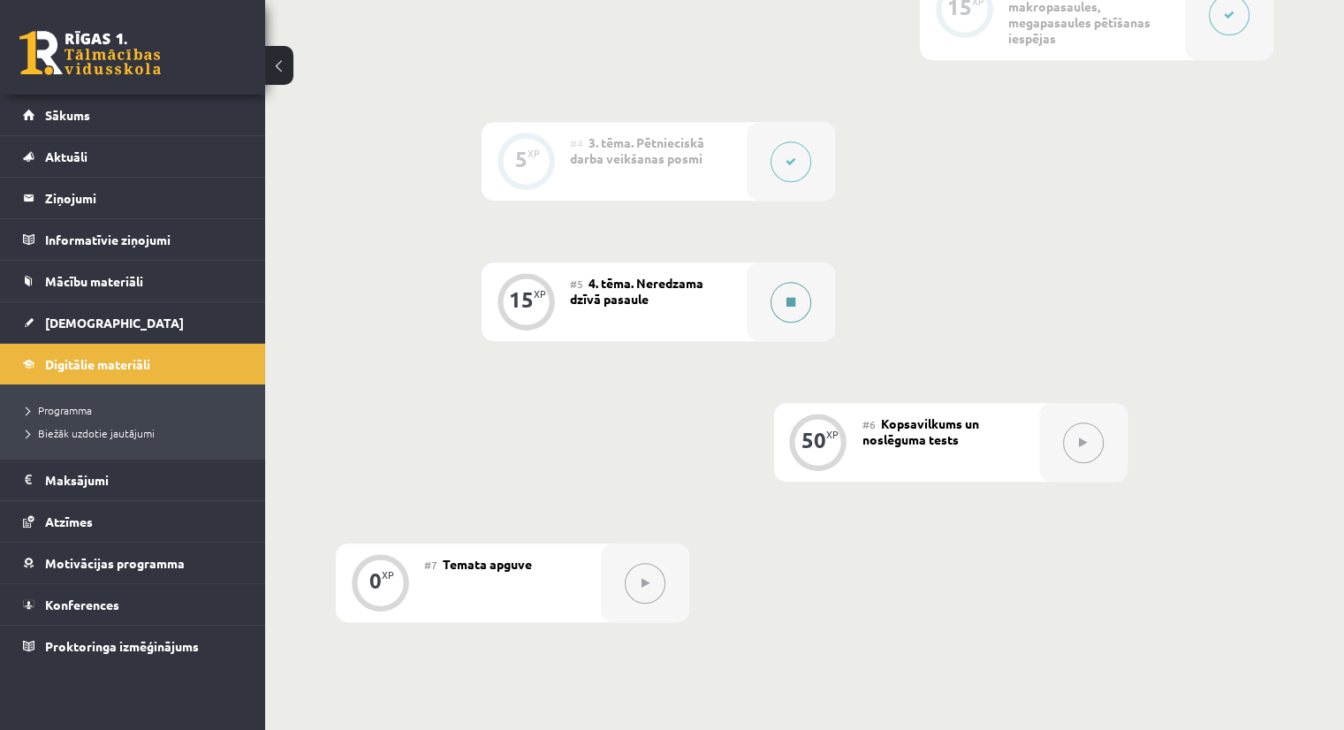
click at [770, 296] on div at bounding box center [791, 301] width 88 height 79
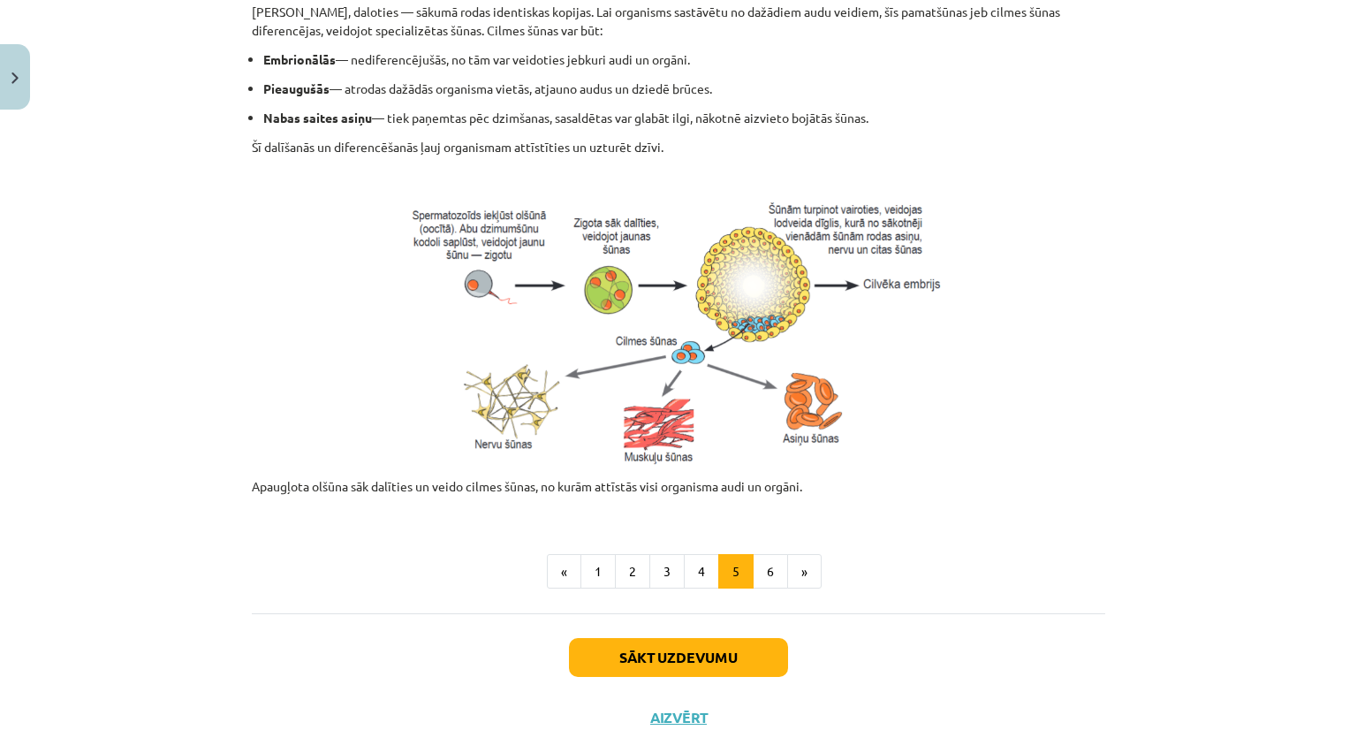
scroll to position [672, 0]
